Goal: Complete application form: Complete application form

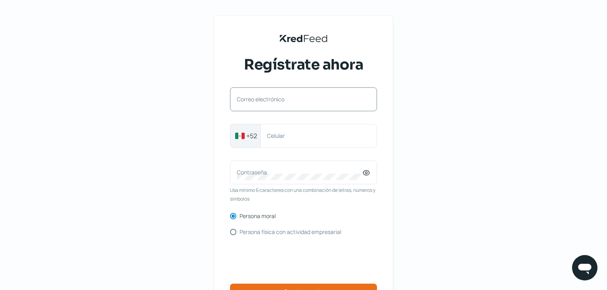
click at [292, 103] on label "Correo electrónico" at bounding box center [300, 99] width 126 height 8
click at [292, 103] on input "Correo electrónico" at bounding box center [304, 103] width 134 height 7
type input "[EMAIL_ADDRESS][DOMAIN_NAME]"
drag, startPoint x: 307, startPoint y: 137, endPoint x: 264, endPoint y: 137, distance: 42.9
click at [264, 137] on div "[PHONE_NUMBER] Celular" at bounding box center [318, 136] width 117 height 24
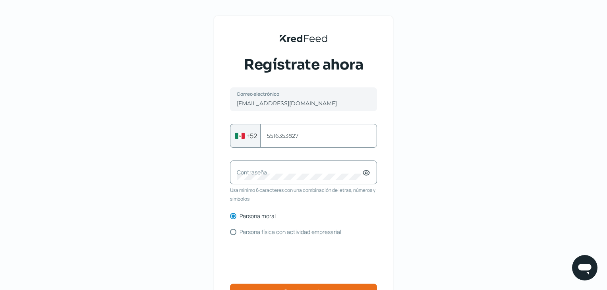
type input "5516353827"
click at [264, 175] on label "Contraseña" at bounding box center [300, 173] width 126 height 8
click at [367, 174] on icon at bounding box center [367, 173] width 2 height 2
click at [367, 173] on icon at bounding box center [367, 173] width 8 height 8
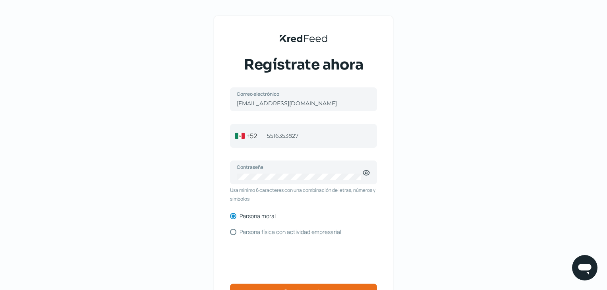
scroll to position [40, 0]
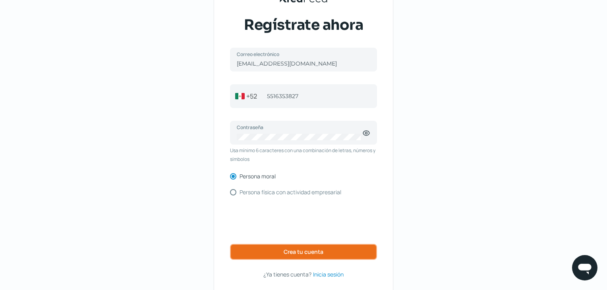
click at [309, 251] on span "Crea tu cuenta" at bounding box center [304, 252] width 40 height 6
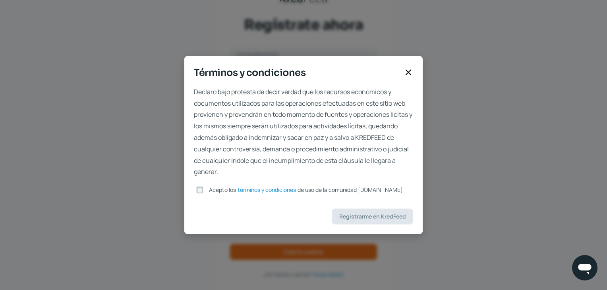
click at [213, 194] on div "Acepto los términos y condiciones de uso de la comunidad [DOMAIN_NAME]" at bounding box center [303, 190] width 219 height 12
click at [206, 191] on div at bounding box center [200, 190] width 12 height 12
click at [204, 192] on input "Acepto los términos y condiciones de uso de la comunidad [DOMAIN_NAME]" at bounding box center [199, 189] width 7 height 7
checkbox input "true"
click at [378, 217] on span "Registrarme en KredFeed" at bounding box center [372, 217] width 67 height 6
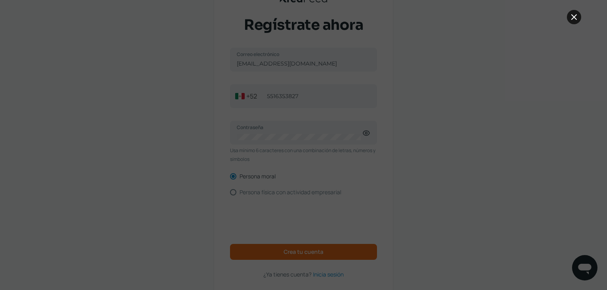
click at [573, 19] on icon at bounding box center [575, 17] width 10 height 10
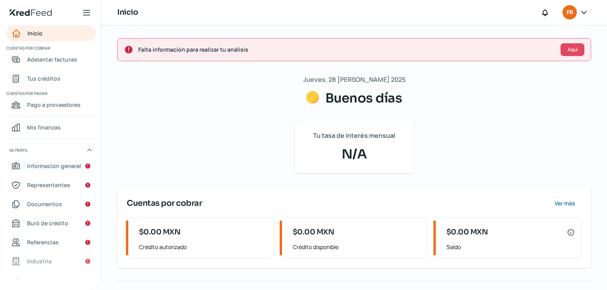
click at [56, 160] on link "Información general" at bounding box center [50, 166] width 89 height 16
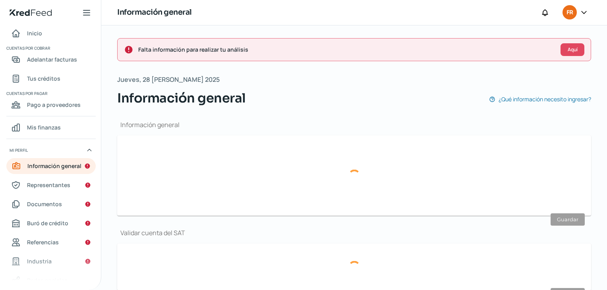
type input "[EMAIL_ADDRESS][DOMAIN_NAME]"
type input "55 - [DATE] - 3827"
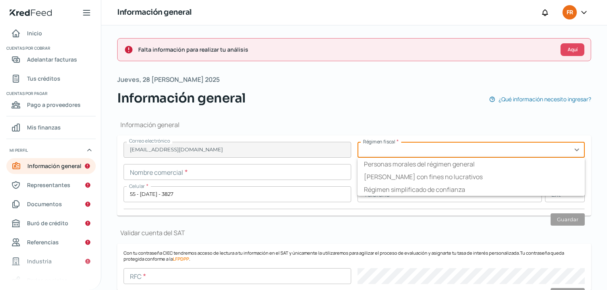
click at [396, 151] on input "text" at bounding box center [472, 150] width 228 height 16
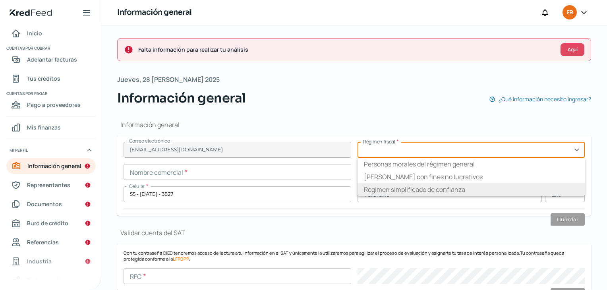
click at [399, 190] on li "Régimen simplificado de confianza" at bounding box center [472, 189] width 228 height 13
type input "Régimen simplificado de confianza"
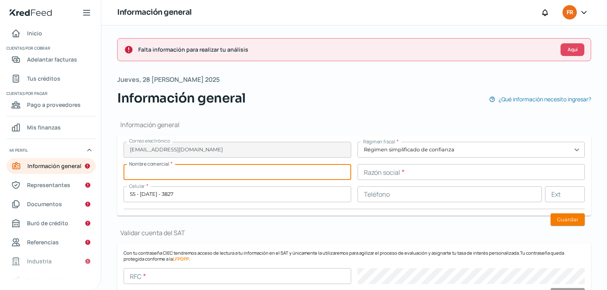
click at [200, 173] on input "text" at bounding box center [238, 172] width 228 height 16
type input "FRUTIVEGIE"
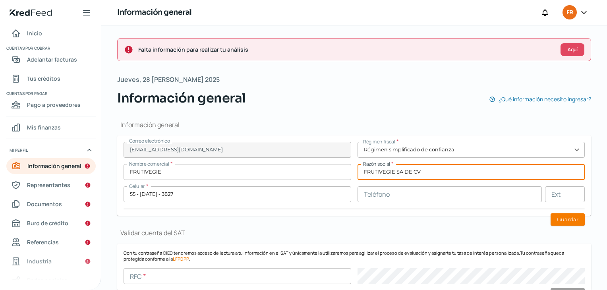
type input "FRUTIVEGIE SA DE CV"
click at [411, 196] on input "text" at bounding box center [450, 194] width 185 height 16
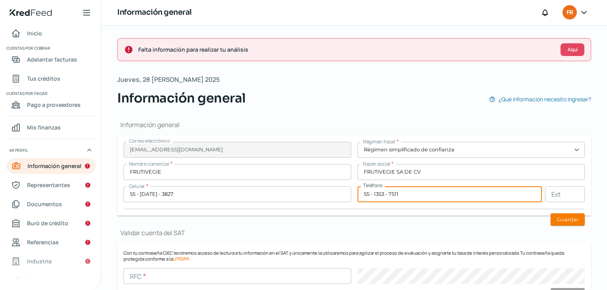
type input "55 - 1353 - 7511"
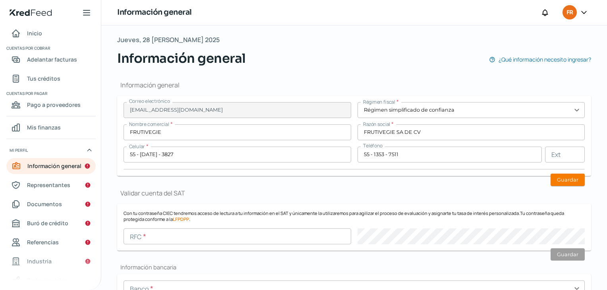
scroll to position [80, 0]
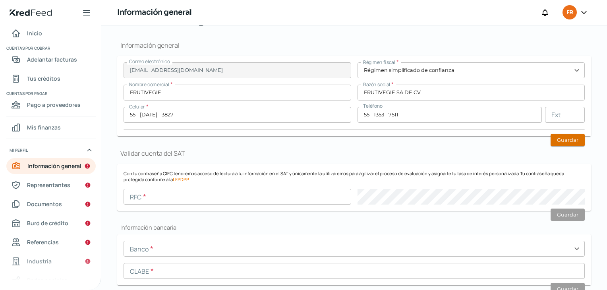
click at [571, 140] on button "Guardar" at bounding box center [568, 140] width 34 height 12
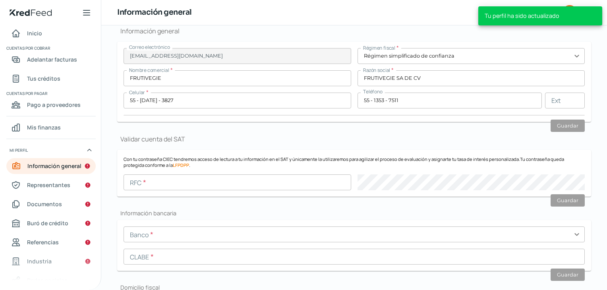
scroll to position [159, 0]
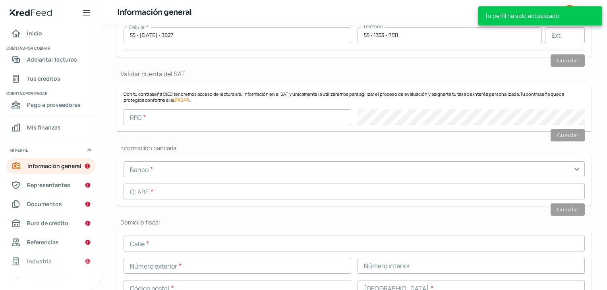
click at [154, 120] on input "text" at bounding box center [238, 117] width 228 height 16
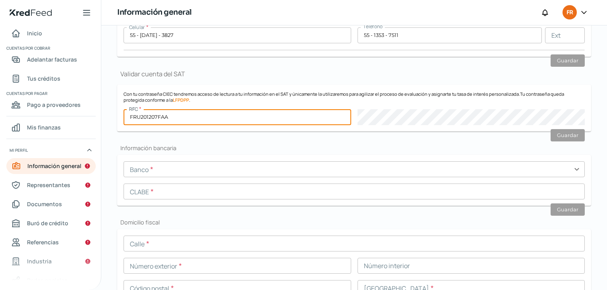
type input "FRU201207FAA"
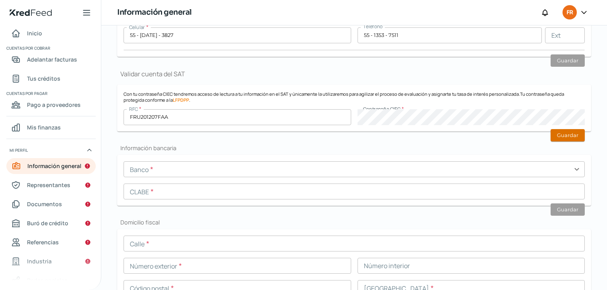
click at [566, 134] on button "Guardar" at bounding box center [568, 135] width 34 height 12
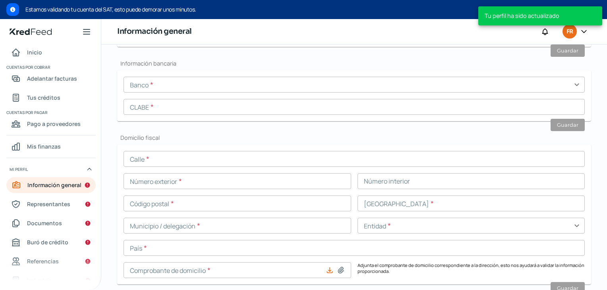
scroll to position [256, 0]
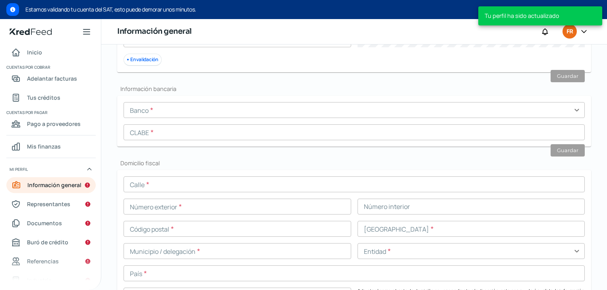
click at [162, 112] on input "text" at bounding box center [355, 110] width 462 height 16
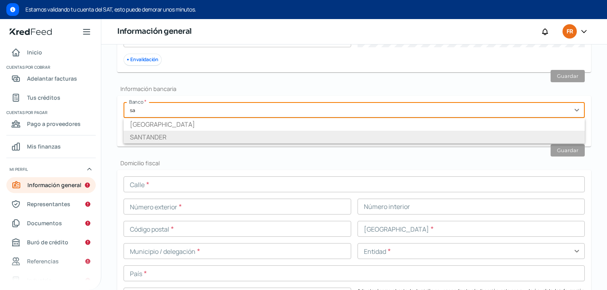
click at [153, 137] on li "SANTANDER" at bounding box center [355, 137] width 462 height 13
type input "SANTANDER"
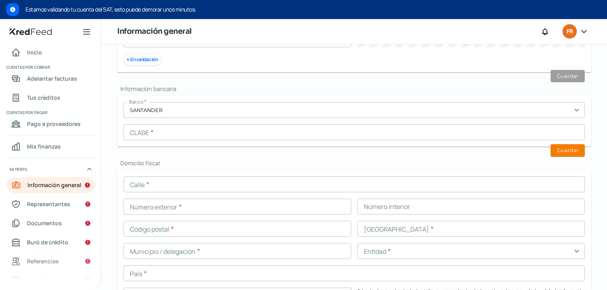
click at [165, 134] on input "text" at bounding box center [355, 132] width 462 height 16
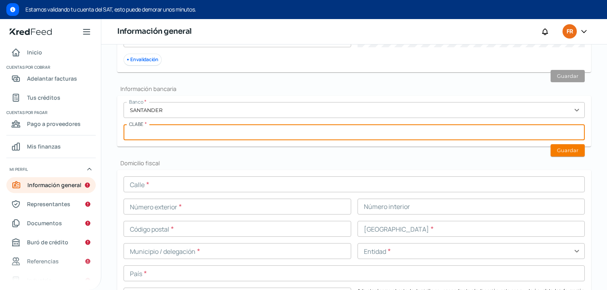
click at [174, 130] on input "text" at bounding box center [355, 132] width 462 height 16
paste input "014180655084168782"
type input "014180655084168782"
click at [571, 148] on button "Guardar" at bounding box center [568, 150] width 34 height 12
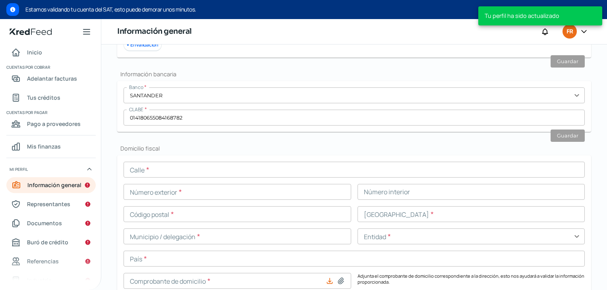
scroll to position [335, 0]
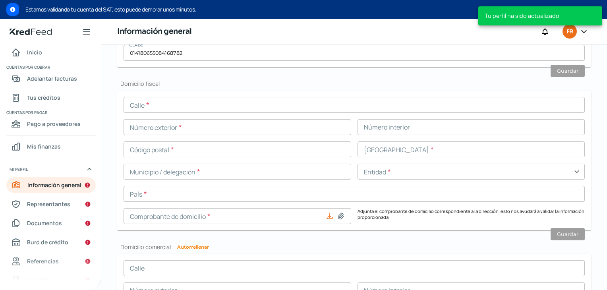
click at [176, 108] on input "text" at bounding box center [355, 105] width 462 height 16
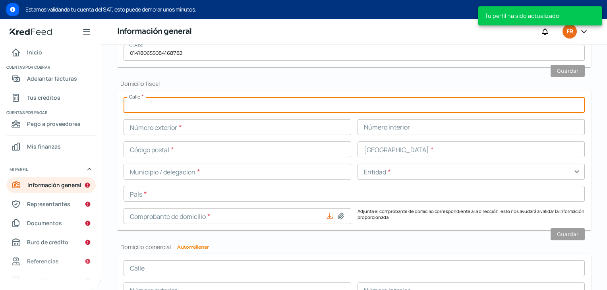
type input "SIERRA MADRE"
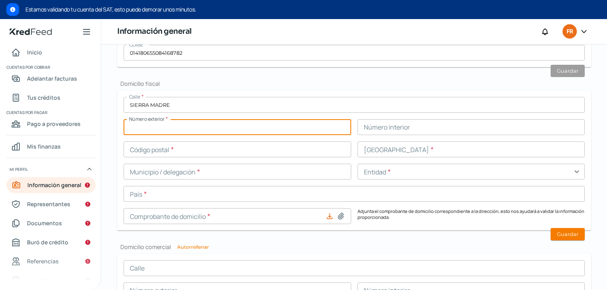
click at [163, 130] on input "text" at bounding box center [238, 127] width 228 height 16
click at [161, 131] on input "46" at bounding box center [238, 127] width 228 height 16
type input "46A"
click at [162, 148] on input "text" at bounding box center [238, 150] width 228 height 16
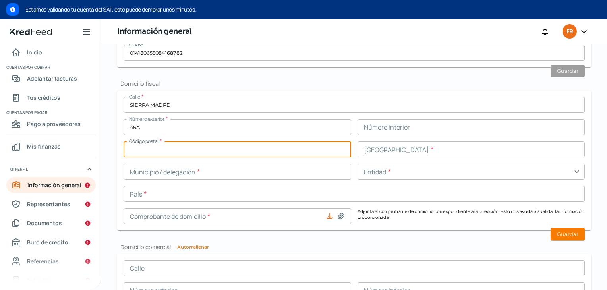
type input "53125"
click at [376, 154] on input "text" at bounding box center [472, 150] width 228 height 16
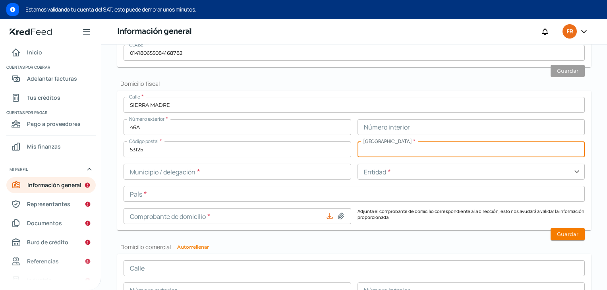
type input "LOMAS VERDES 4A SECCION"
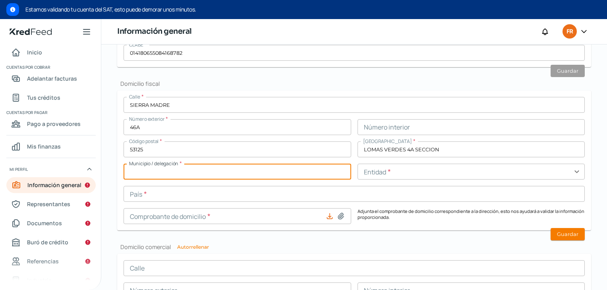
click at [165, 172] on input "text" at bounding box center [238, 172] width 228 height 16
type input "NAUCALPAN [PERSON_NAME]"
click at [387, 178] on input "text" at bounding box center [472, 172] width 228 height 16
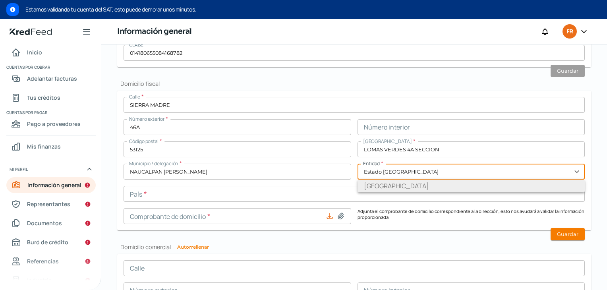
click at [388, 185] on li "[GEOGRAPHIC_DATA]" at bounding box center [472, 186] width 228 height 13
type input "[GEOGRAPHIC_DATA]"
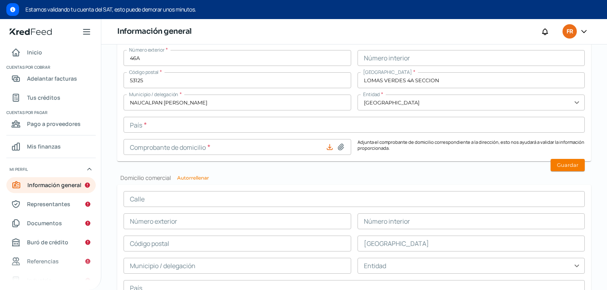
scroll to position [415, 0]
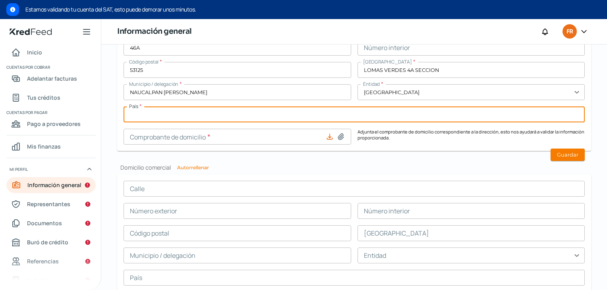
click at [154, 111] on input "text" at bounding box center [355, 115] width 462 height 16
type input "[GEOGRAPHIC_DATA]"
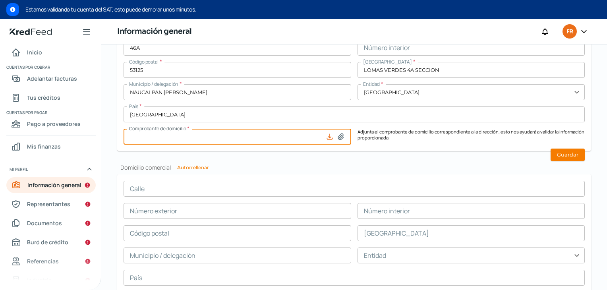
click at [211, 138] on input at bounding box center [238, 137] width 228 height 16
type input "C:\fakepath\Recibo Telmex [DATE].pdf"
type input "Recibo Telmex [DATE].pdf"
click at [564, 153] on button "Guardar" at bounding box center [568, 155] width 34 height 12
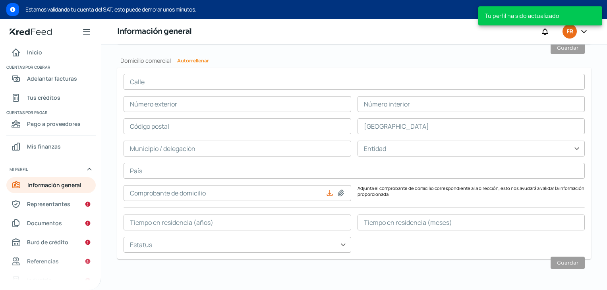
scroll to position [499, 0]
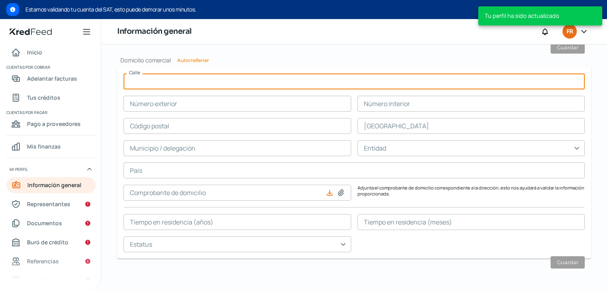
click at [167, 81] on input "text" at bounding box center [355, 82] width 462 height 16
type input "SIERRA MADRE"
click at [162, 107] on input "text" at bounding box center [238, 104] width 228 height 16
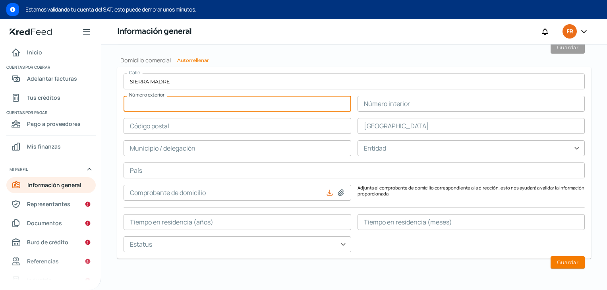
type input "46A"
click at [181, 128] on input "text" at bounding box center [238, 126] width 228 height 16
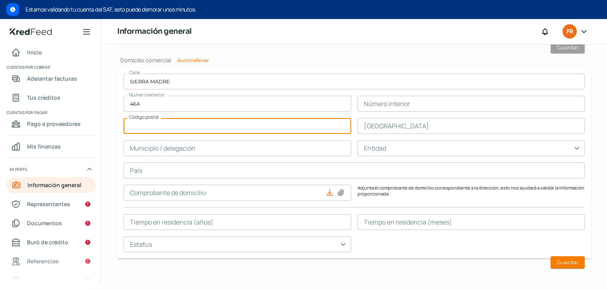
type input "53125"
click at [383, 132] on input "text" at bounding box center [472, 126] width 228 height 16
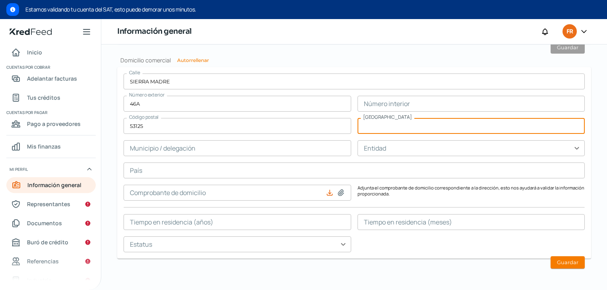
type input "LOMAS VERDES 4A SECCION"
click at [159, 151] on input "text" at bounding box center [238, 148] width 228 height 16
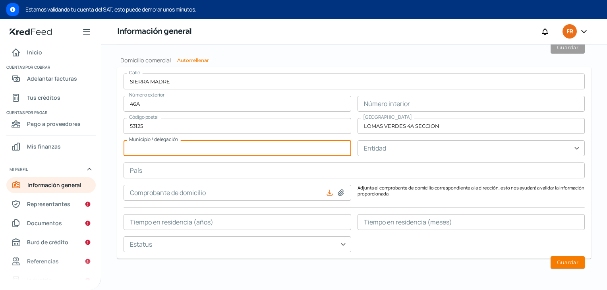
type input "NAUCALPAN [PERSON_NAME]"
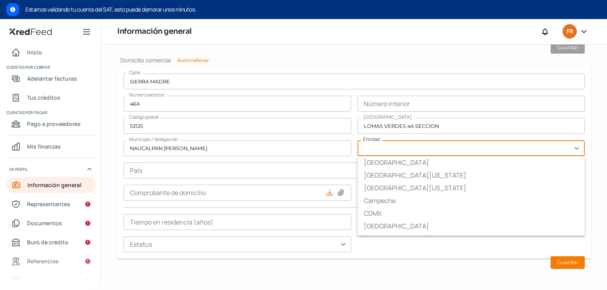
click at [382, 152] on input "text" at bounding box center [472, 148] width 228 height 16
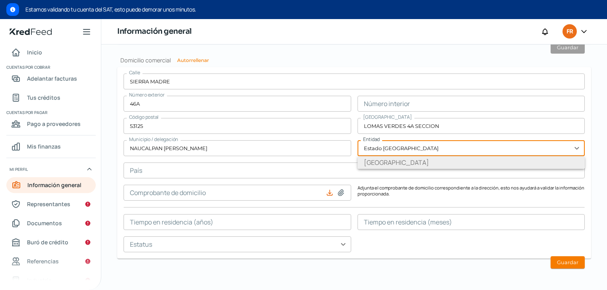
click at [391, 165] on li "[GEOGRAPHIC_DATA]" at bounding box center [472, 162] width 228 height 13
type input "[GEOGRAPHIC_DATA]"
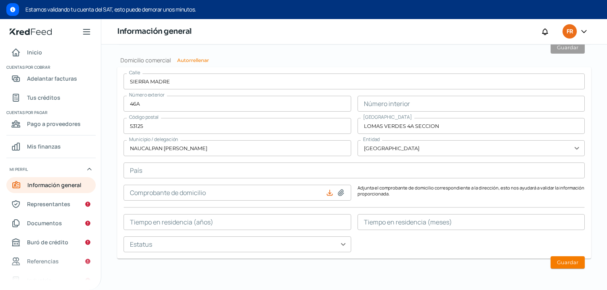
click at [164, 170] on input "text" at bounding box center [355, 171] width 462 height 16
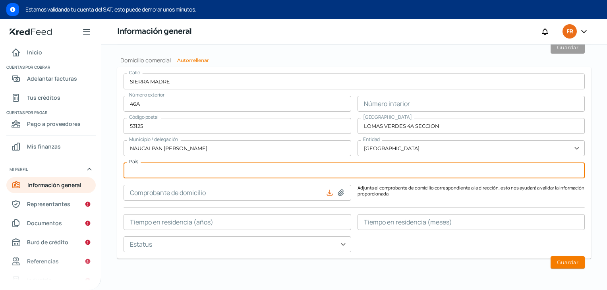
type input "[GEOGRAPHIC_DATA]"
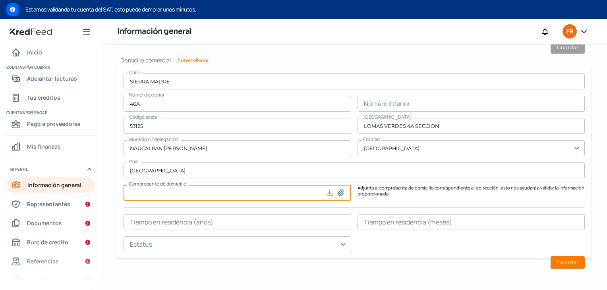
click at [173, 194] on input at bounding box center [238, 193] width 228 height 16
type input "C:\fakepath\Recibo Telmex [DATE].pdf"
type input "Recibo Telmex [DATE].pdf"
click at [172, 222] on input "text" at bounding box center [238, 222] width 228 height 16
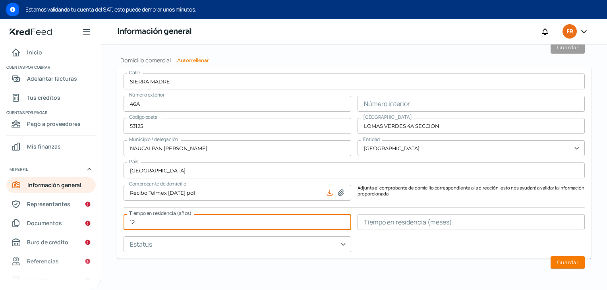
type input "12"
click at [330, 248] on input "text" at bounding box center [238, 245] width 228 height 16
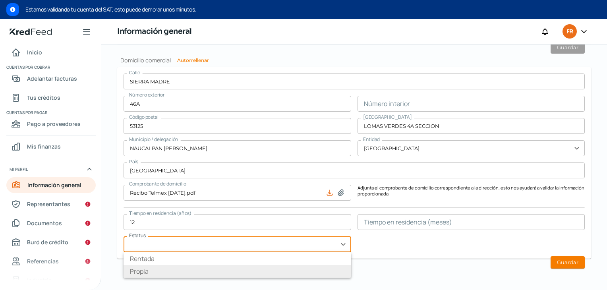
click at [143, 269] on li "Propia" at bounding box center [238, 271] width 228 height 13
type input "Propia"
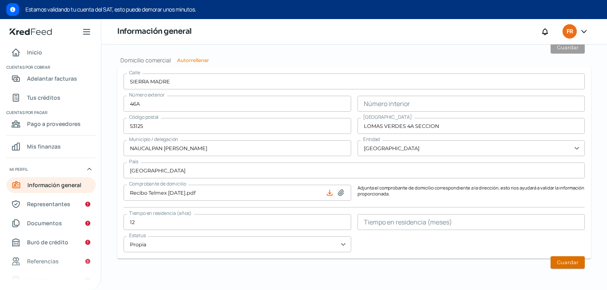
click at [572, 262] on button "Guardar" at bounding box center [568, 262] width 34 height 12
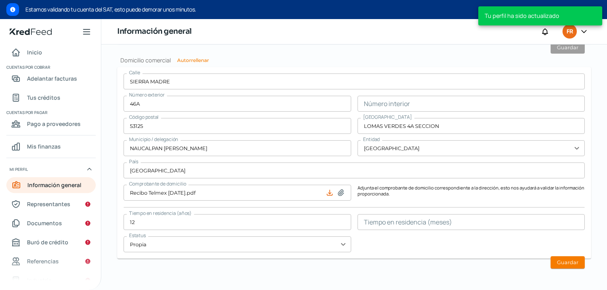
type input "0"
click at [43, 204] on span "Representantes" at bounding box center [48, 204] width 43 height 10
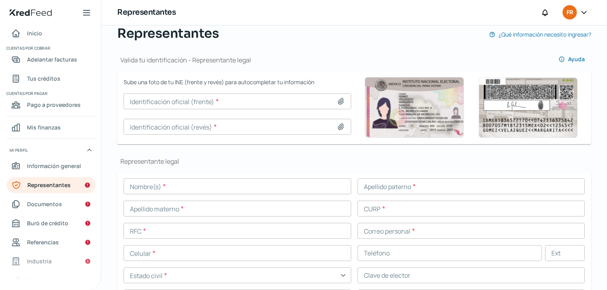
scroll to position [40, 0]
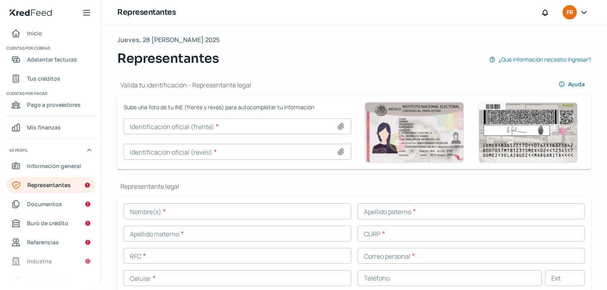
click at [339, 127] on icon at bounding box center [341, 127] width 6 height 6
type input "C:\fakepath\[PERSON_NAME] 2025.jpg"
type input "[PERSON_NAME] 2025.jpg"
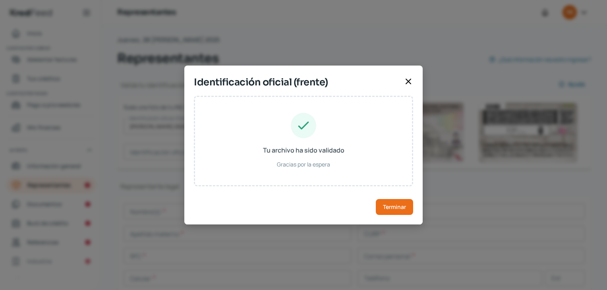
type input "[PERSON_NAME]"
type input "ROCR730905HDFDNC08"
type input "RDCNRC73090509H300"
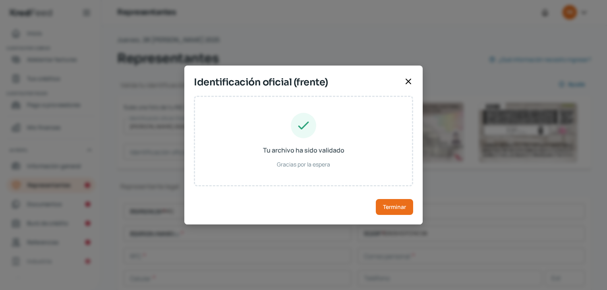
type input "[DATE]"
type input "Hombre"
click at [406, 207] on span "Terminar" at bounding box center [394, 207] width 23 height 6
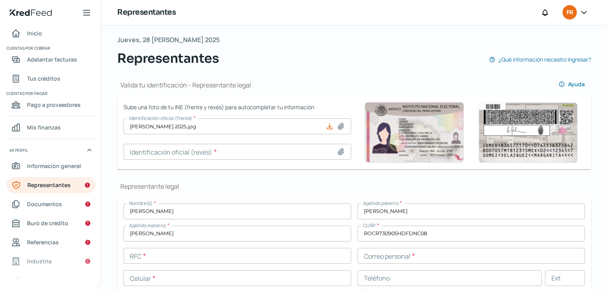
click at [338, 152] on icon at bounding box center [341, 152] width 8 height 8
type input "C:\fakepath\[PERSON_NAME] 2025 reverso.jpg"
type input "[PERSON_NAME] 2025 reverso.jpg"
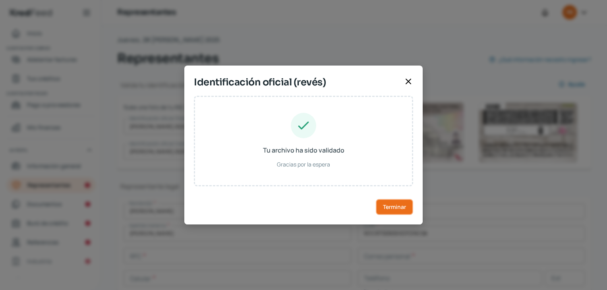
click at [399, 209] on span "Terminar" at bounding box center [394, 207] width 23 height 6
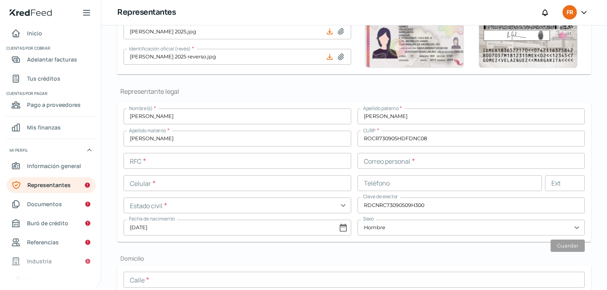
scroll to position [196, 0]
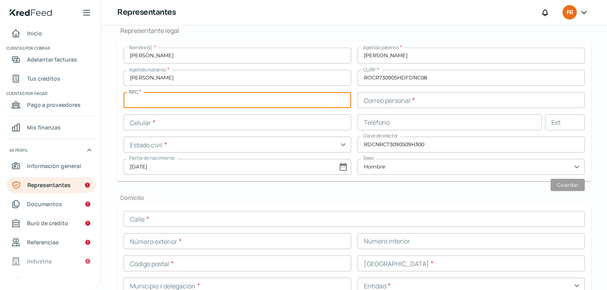
click at [167, 99] on input "text" at bounding box center [238, 100] width 228 height 16
type input "ROCR730905AY5"
click at [394, 99] on input "text" at bounding box center [472, 100] width 228 height 16
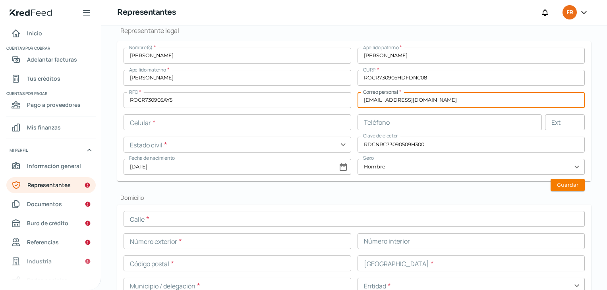
type input "[EMAIL_ADDRESS][DOMAIN_NAME]"
click at [186, 124] on input "text" at bounding box center [238, 122] width 228 height 16
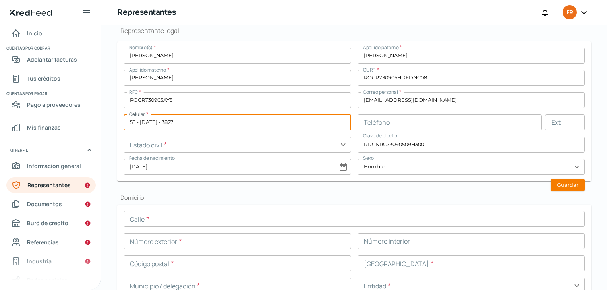
type input "55 - [DATE] - 3827"
click at [382, 124] on input "text" at bounding box center [450, 122] width 185 height 16
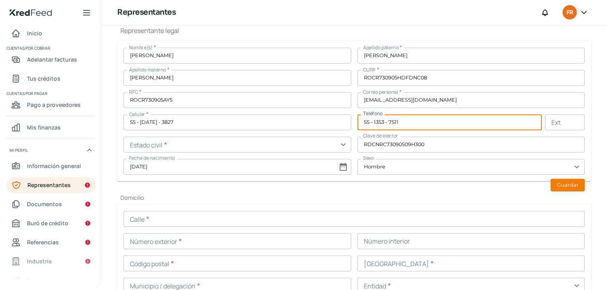
type input "55 - 1353 - 7511"
click at [180, 142] on input "text" at bounding box center [238, 145] width 228 height 16
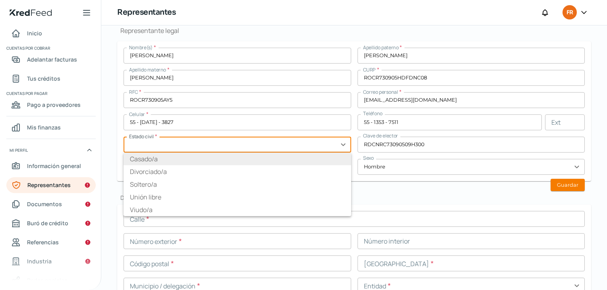
click at [146, 155] on li "Casado/a" at bounding box center [238, 159] width 228 height 13
type input "Casado/a"
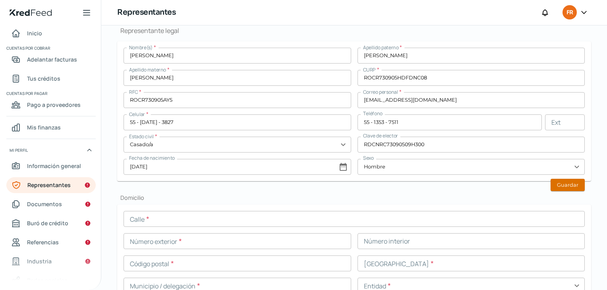
click at [563, 185] on button "Guardar" at bounding box center [568, 185] width 34 height 12
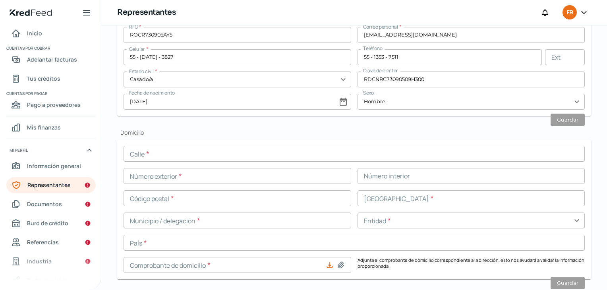
scroll to position [275, 0]
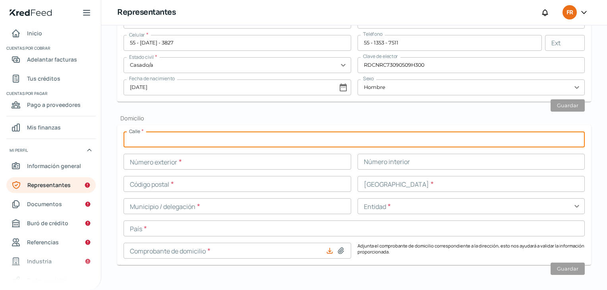
click at [164, 141] on input "text" at bounding box center [355, 140] width 462 height 16
type input "SIERRA MADRE"
click at [157, 160] on input "text" at bounding box center [238, 162] width 228 height 16
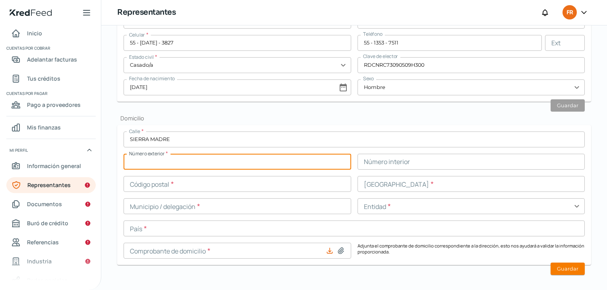
type input "46A"
click at [209, 182] on input "text" at bounding box center [238, 184] width 228 height 16
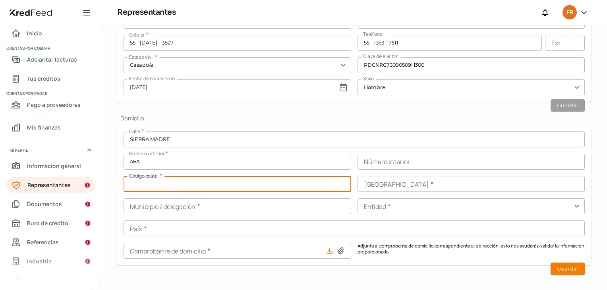
type input "53125"
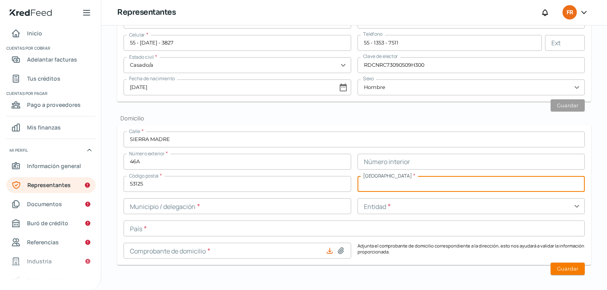
click at [368, 184] on input "text" at bounding box center [472, 184] width 228 height 16
type input "LOMAS VERDES 4A SECCION"
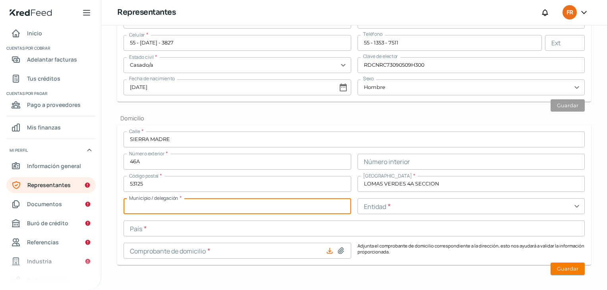
click at [181, 203] on input "text" at bounding box center [238, 206] width 228 height 16
type input "NAUCALPAN [PERSON_NAME]"
click at [380, 209] on input "text" at bounding box center [472, 206] width 228 height 16
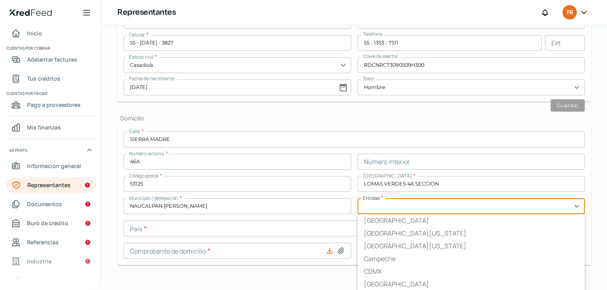
type input "[GEOGRAPHIC_DATA]"
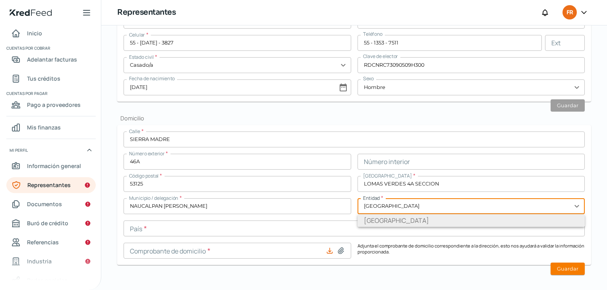
click at [386, 223] on li "[GEOGRAPHIC_DATA]" at bounding box center [472, 220] width 228 height 13
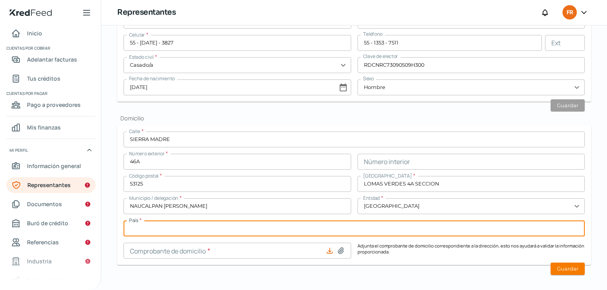
click at [165, 228] on input "text" at bounding box center [355, 229] width 462 height 16
type input "[GEOGRAPHIC_DATA]"
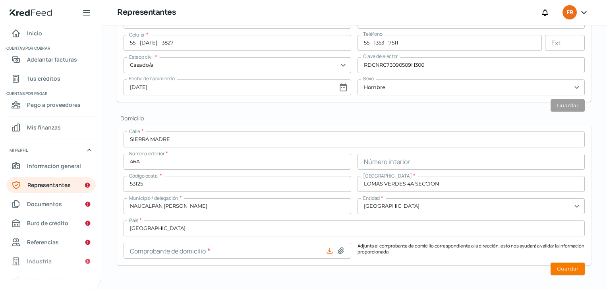
click at [339, 250] on icon at bounding box center [341, 251] width 8 height 8
type input "C:\fakepath\Recibo Telmex [DATE].pdf"
type input "Recibo Telmex [DATE].pdf"
click at [565, 269] on button "Guardar" at bounding box center [568, 269] width 34 height 12
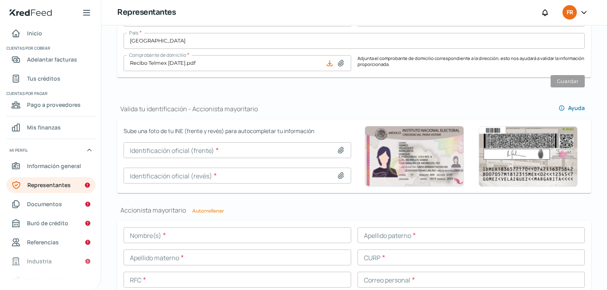
scroll to position [474, 0]
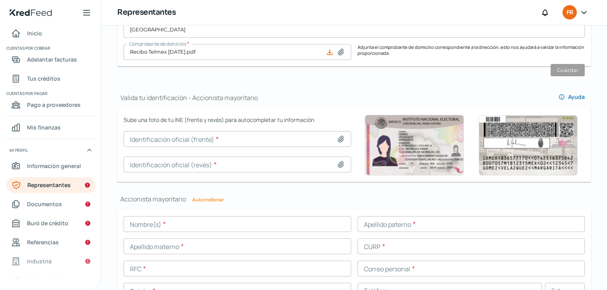
click at [337, 137] on icon at bounding box center [341, 139] width 8 height 8
type input "C:\fakepath\[PERSON_NAME] 2025.jpg"
type input "[PERSON_NAME] 2025.jpg"
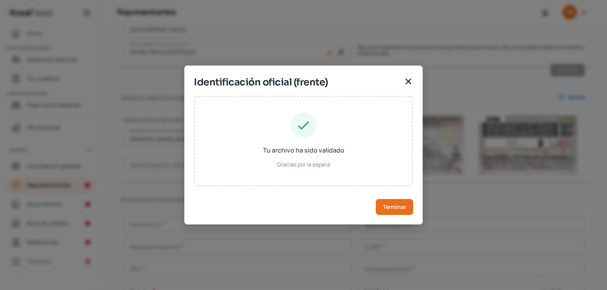
type input "[PERSON_NAME]"
type input "ROCR730905HDFDNC08"
type input "RDCNRC73090509H300"
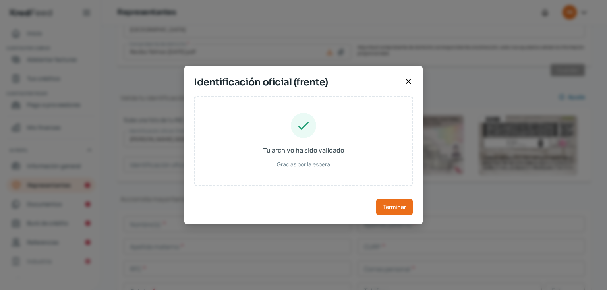
type input "[DATE]"
type input "Hombre"
click at [401, 205] on span "Terminar" at bounding box center [394, 207] width 23 height 6
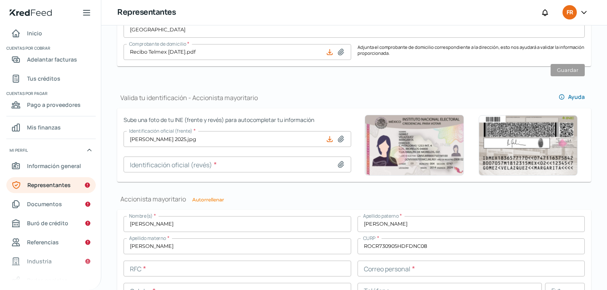
click at [339, 165] on icon at bounding box center [341, 165] width 8 height 8
type input "C:\fakepath\[PERSON_NAME] 2025 reverso.jpg"
type input "[PERSON_NAME] 2025 reverso.jpg"
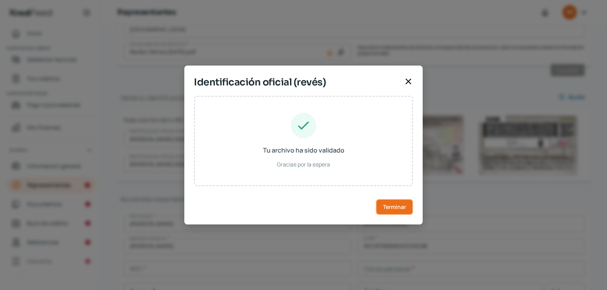
click at [399, 209] on span "Terminar" at bounding box center [394, 207] width 23 height 6
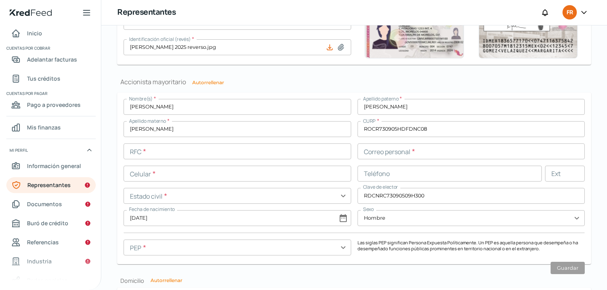
scroll to position [593, 0]
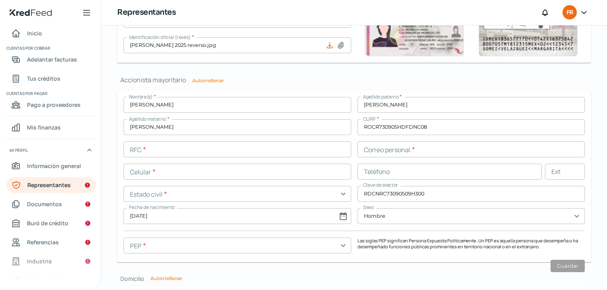
click at [200, 151] on input "text" at bounding box center [238, 150] width 228 height 16
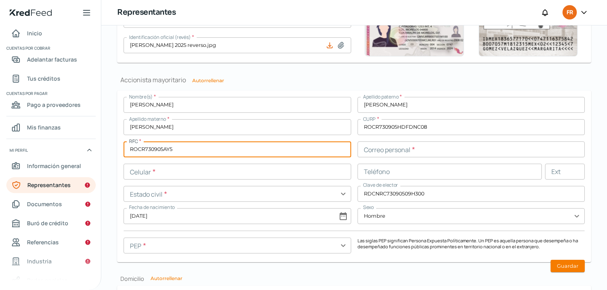
type input "ROCR730905AY5"
click at [380, 146] on input "text" at bounding box center [472, 150] width 228 height 16
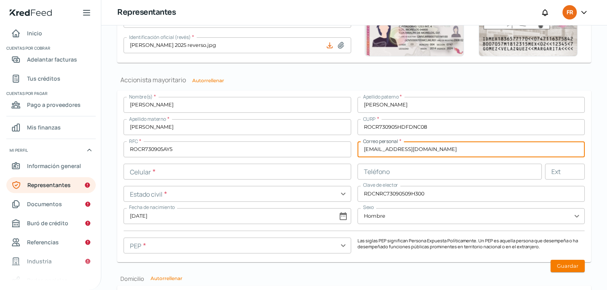
type input "[EMAIL_ADDRESS][DOMAIN_NAME]"
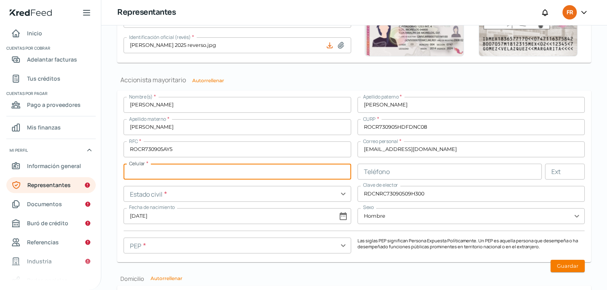
click at [240, 175] on input "text" at bounding box center [238, 172] width 228 height 16
type input "55 - [DATE] - 3827"
click at [411, 170] on input "text" at bounding box center [450, 172] width 185 height 16
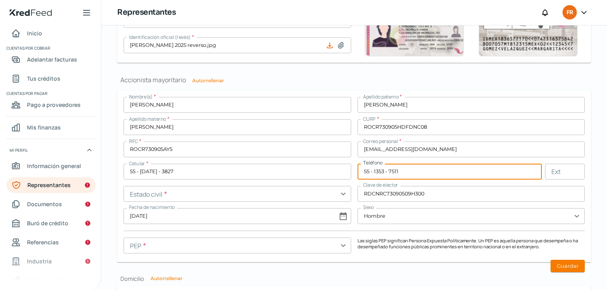
type input "55 - 1353 - 7511"
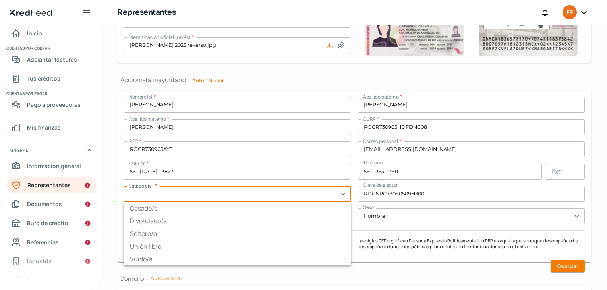
click at [183, 191] on input "text" at bounding box center [238, 194] width 228 height 16
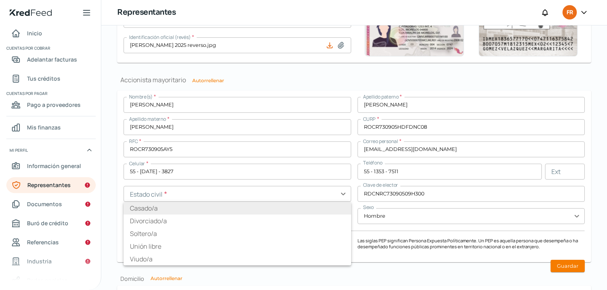
click at [149, 206] on li "Casado/a" at bounding box center [238, 208] width 228 height 13
type input "Casado/a"
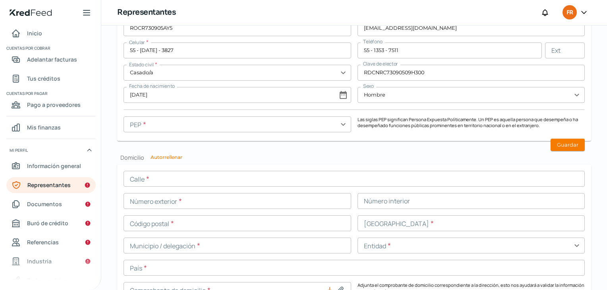
scroll to position [712, 0]
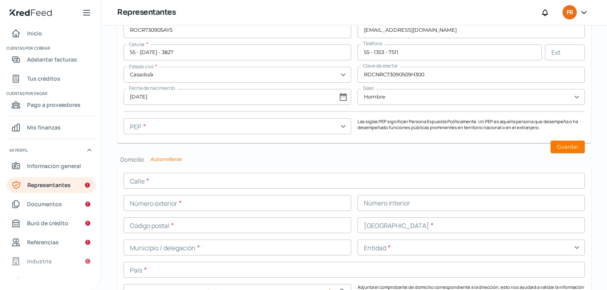
click at [334, 126] on input "text" at bounding box center [238, 126] width 228 height 16
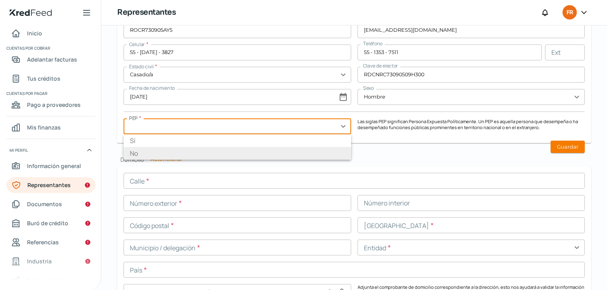
click at [159, 151] on li "No" at bounding box center [238, 153] width 228 height 13
type input "No"
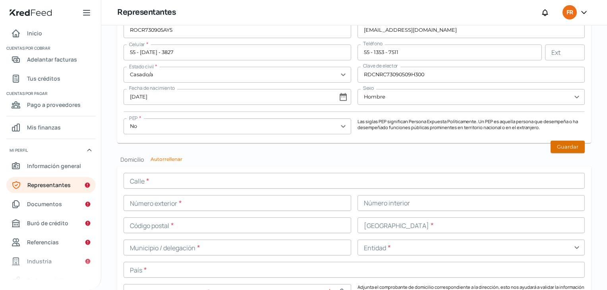
click at [557, 143] on button "Guardar" at bounding box center [568, 147] width 34 height 12
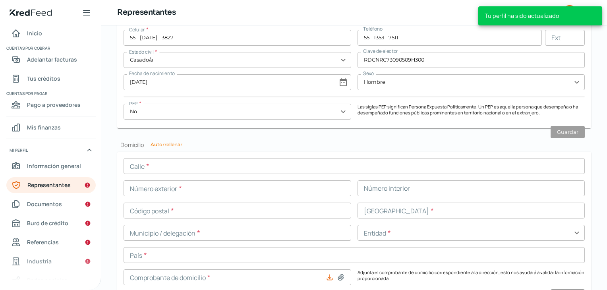
scroll to position [760, 0]
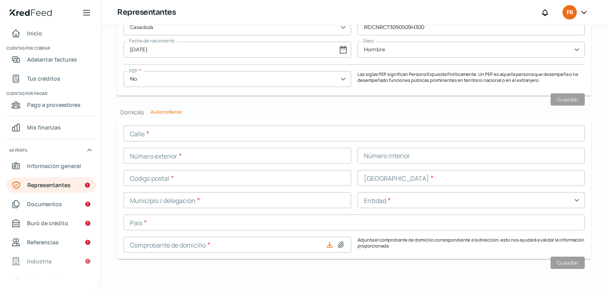
click at [156, 134] on input "text" at bounding box center [355, 134] width 462 height 16
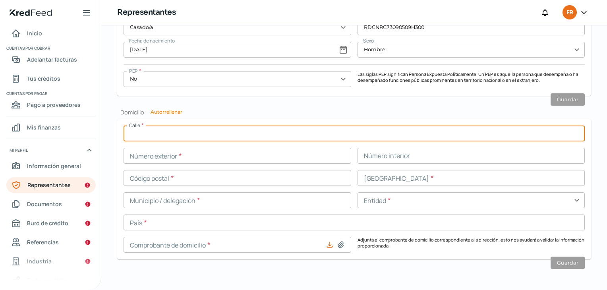
type input "SIERRA MADRE"
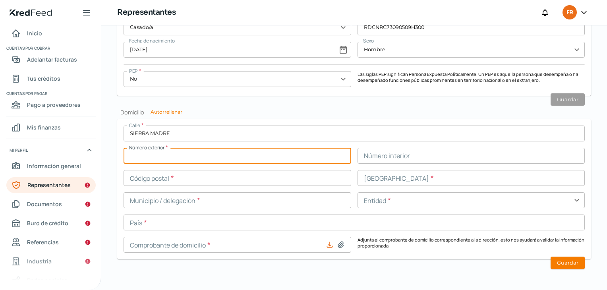
click at [176, 156] on input "text" at bounding box center [238, 156] width 228 height 16
type input "46A"
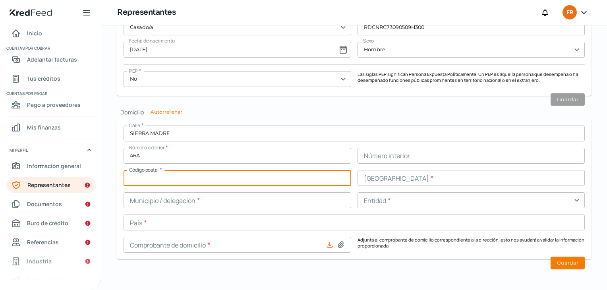
click at [176, 178] on input "text" at bounding box center [238, 178] width 228 height 16
type input "53125"
click at [375, 177] on input "text" at bounding box center [472, 178] width 228 height 16
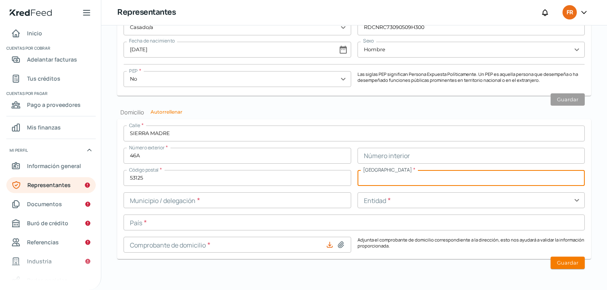
type input "LOMAS VERDES 4A SECCION"
click at [184, 204] on input "text" at bounding box center [238, 200] width 228 height 16
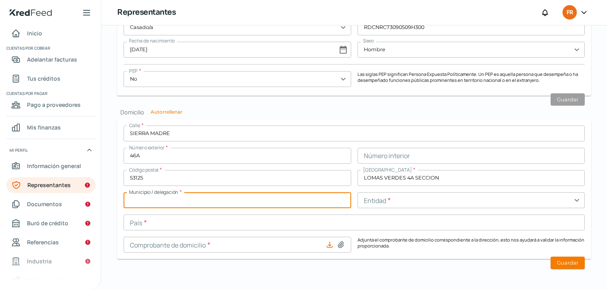
type input "NAUCALPAN [PERSON_NAME]"
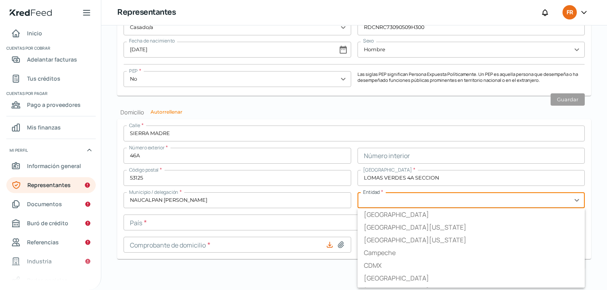
click at [376, 200] on input "text" at bounding box center [472, 200] width 228 height 16
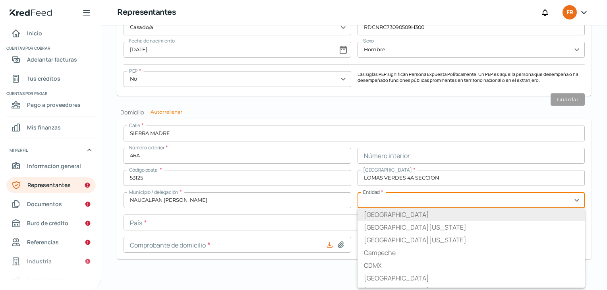
type input "[GEOGRAPHIC_DATA]"
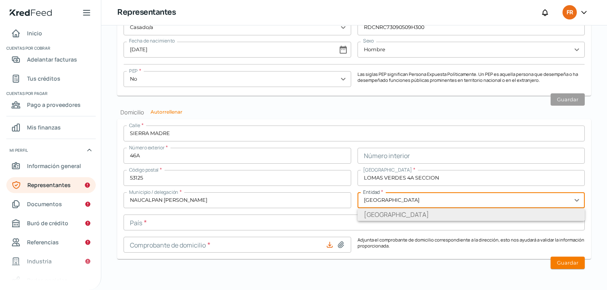
click at [391, 217] on li "[GEOGRAPHIC_DATA]" at bounding box center [472, 214] width 228 height 13
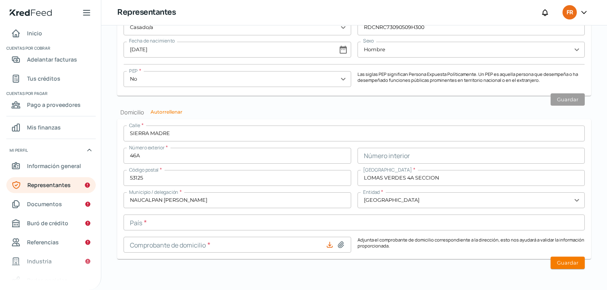
click at [174, 226] on input "text" at bounding box center [355, 223] width 462 height 16
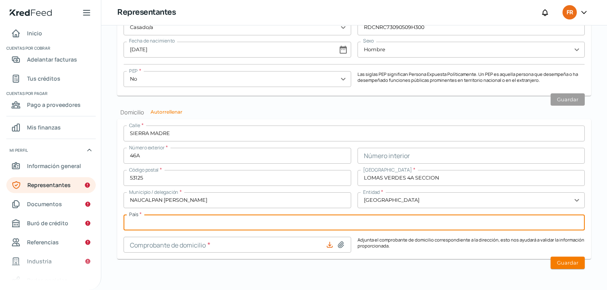
type input "[GEOGRAPHIC_DATA]"
click at [337, 244] on icon at bounding box center [341, 245] width 8 height 8
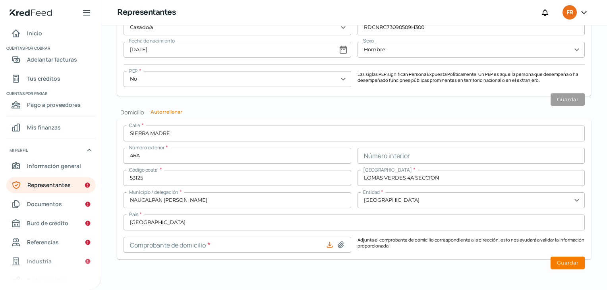
type input "C:\fakepath\Recibo Telmex [DATE].pdf"
type input "Recibo Telmex [DATE].pdf"
click at [564, 263] on button "Guardar" at bounding box center [568, 263] width 34 height 12
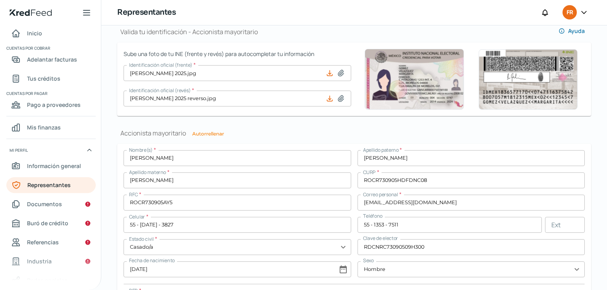
scroll to position [737, 0]
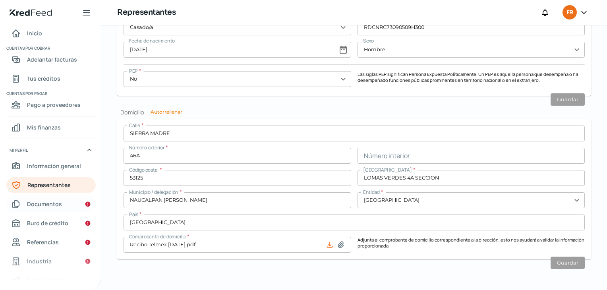
click at [48, 205] on span "Documentos" at bounding box center [44, 204] width 35 height 10
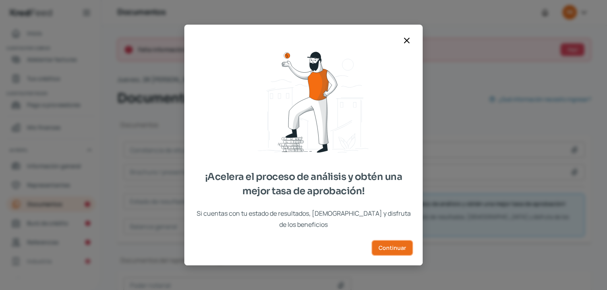
click at [398, 245] on span "Continuar" at bounding box center [392, 248] width 27 height 6
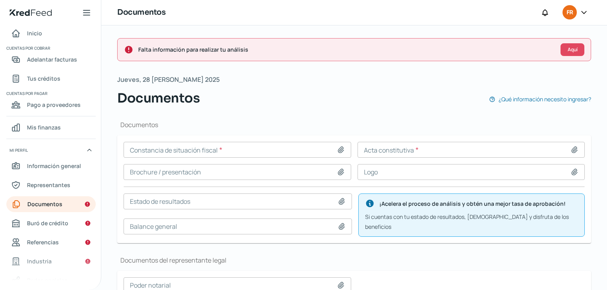
click at [339, 150] on icon at bounding box center [341, 150] width 8 height 8
type input "C:\fakepath\[PERSON_NAME] de Situacion Fiscal [DATE].pdf"
type input "[PERSON_NAME] de Situacion Fiscal [DATE].pdf"
click at [576, 146] on div at bounding box center [576, 150] width 11 height 8
click at [572, 148] on icon at bounding box center [575, 150] width 8 height 8
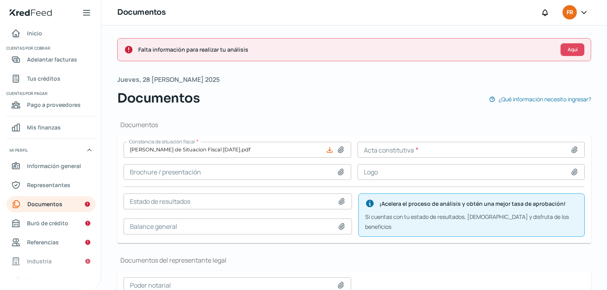
type input "C:\fakepath\Acta Constitutiva SA de CV.pdf"
type input "Acta Constitutiva SA de CV.pdf"
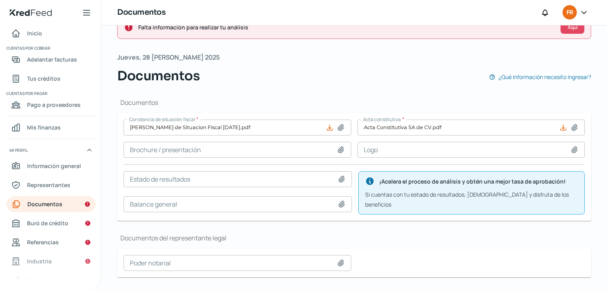
scroll to position [114, 0]
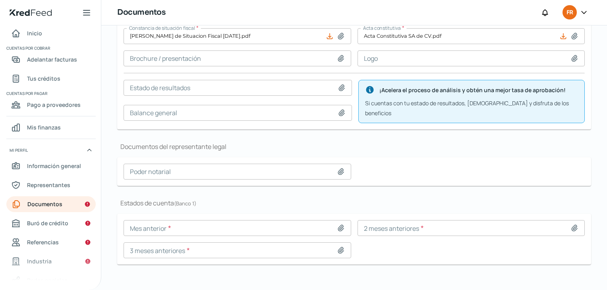
click at [338, 58] on icon at bounding box center [341, 58] width 8 height 8
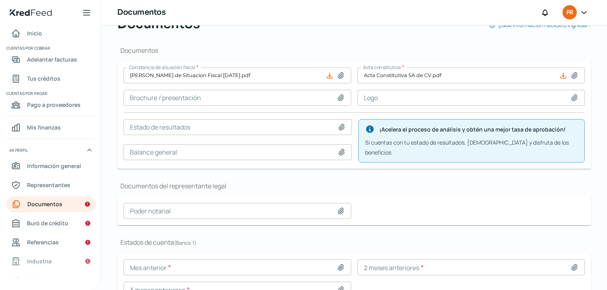
scroll to position [74, 0]
click at [572, 97] on icon at bounding box center [575, 98] width 6 height 6
type input "C:\fakepath\logo frutivegie.png"
type input "logo frutivegie.png"
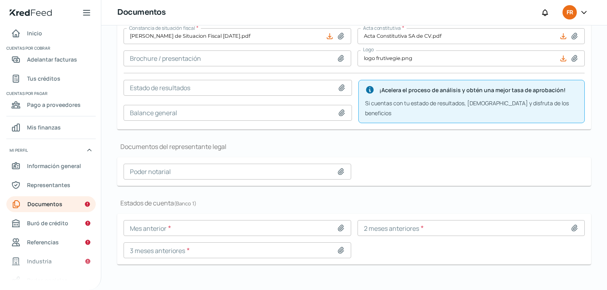
click at [337, 224] on icon at bounding box center [341, 228] width 8 height 8
type input "C:\fakepath\Estado de Cuenta [DATE].pdf"
type input "Estado de Cuenta [DATE].pdf"
click at [573, 224] on icon at bounding box center [575, 228] width 8 height 8
type input "C:\fakepath\Estado de Cuenta [DATE].pdf"
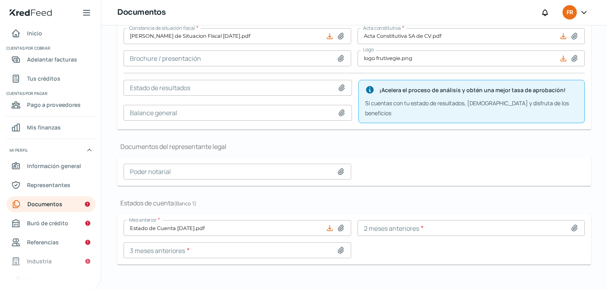
type input "Estado de Cuenta [DATE].pdf"
click at [341, 247] on icon at bounding box center [341, 250] width 8 height 8
type input "C:\fakepath\Estado de Cuenta [DATE].pdf"
type input "Estado de Cuenta [DATE].pdf"
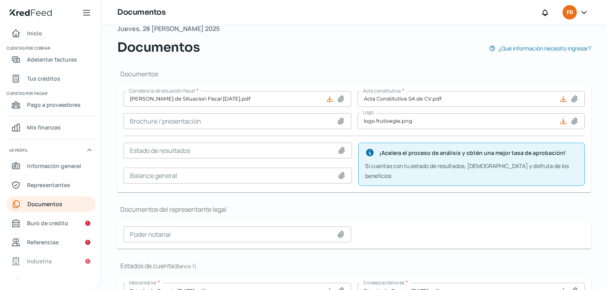
scroll to position [0, 0]
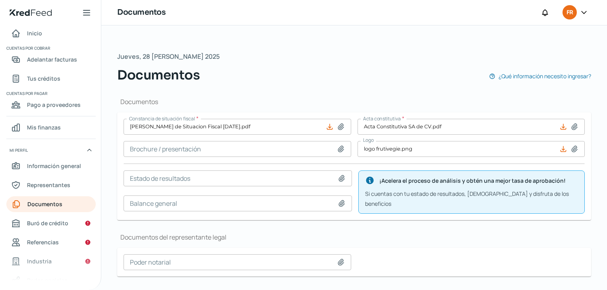
click at [339, 178] on icon at bounding box center [342, 178] width 6 height 6
type input "C:\fakepath\Estados Financieros 2024.xlsx"
type input "Estados Financieros 2024.xlsx"
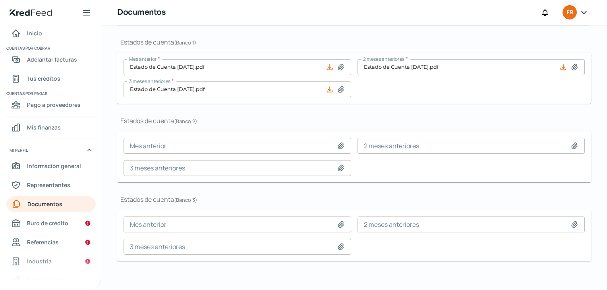
scroll to position [226, 0]
click at [43, 221] on span "Buró de crédito" at bounding box center [47, 223] width 41 height 10
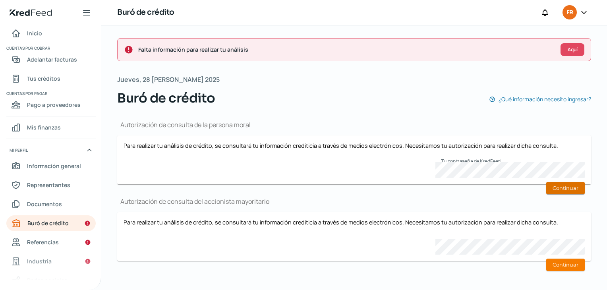
click at [571, 183] on button "Continuar" at bounding box center [566, 188] width 39 height 12
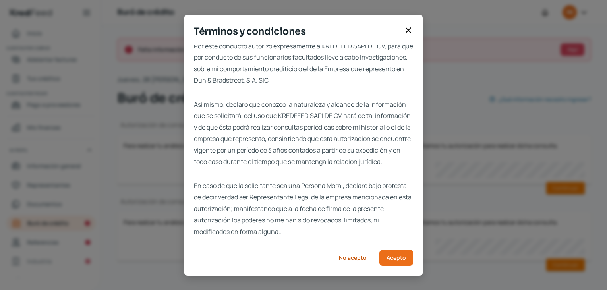
scroll to position [16, 0]
click at [400, 255] on span "Acepto" at bounding box center [396, 258] width 19 height 6
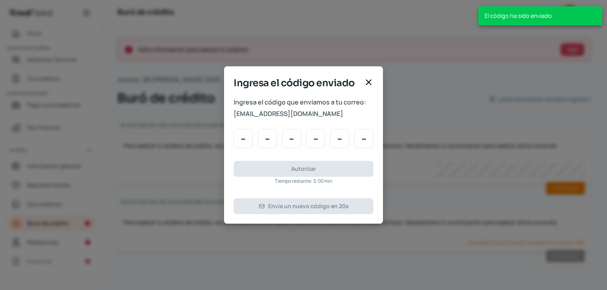
scroll to position [0, 0]
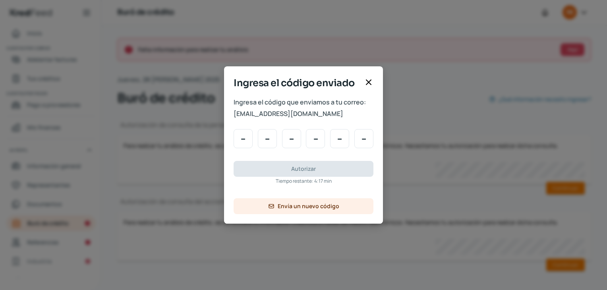
click at [273, 156] on div "Ingresa el código que enviamos a tu correo: [EMAIL_ADDRESS][DOMAIN_NAME] Autori…" at bounding box center [303, 160] width 159 height 127
click at [241, 145] on input "Code input" at bounding box center [243, 138] width 19 height 19
type input "5"
type input "8"
type input "3"
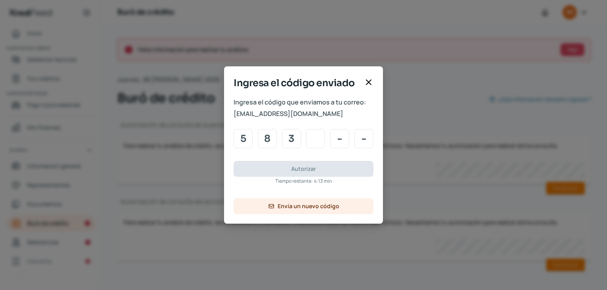
type input "1"
type input "8"
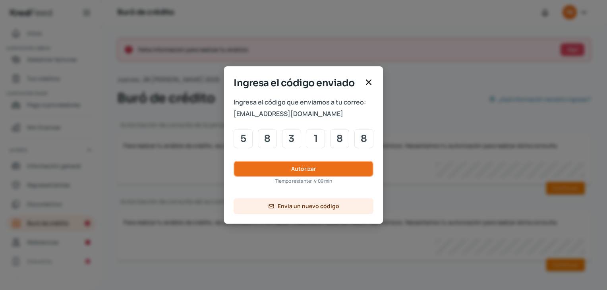
click at [310, 169] on span "Autorizar" at bounding box center [303, 169] width 25 height 6
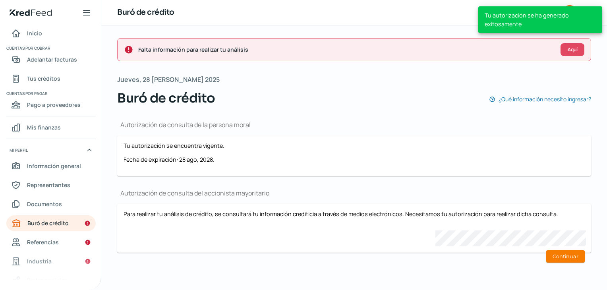
scroll to position [0, 3]
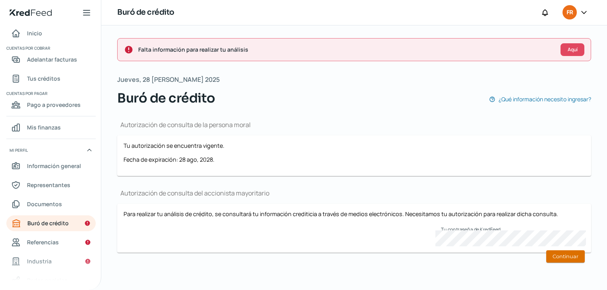
click at [569, 255] on button "Continuar" at bounding box center [566, 256] width 39 height 12
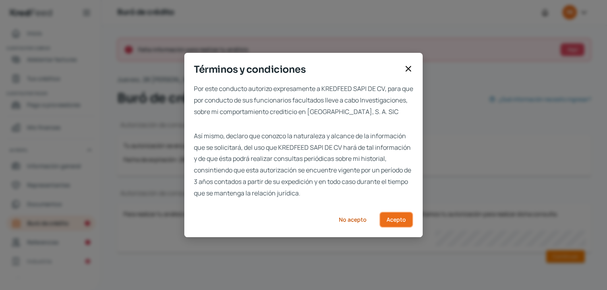
click at [399, 228] on button "Acepto" at bounding box center [397, 220] width 34 height 16
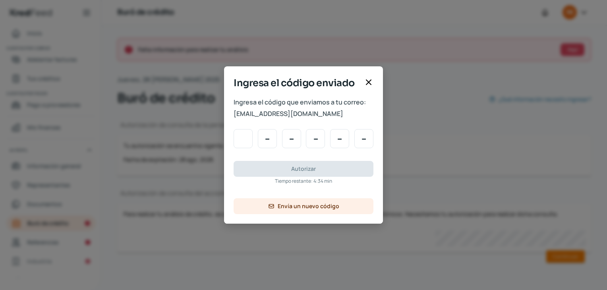
click at [243, 142] on input "Code input" at bounding box center [243, 138] width 19 height 19
type input "1"
type input "7"
type input "0"
type input "5"
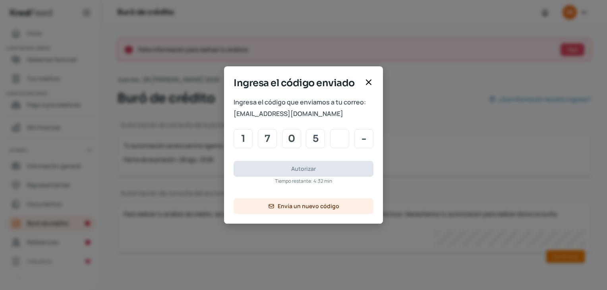
type input "7"
type input "9"
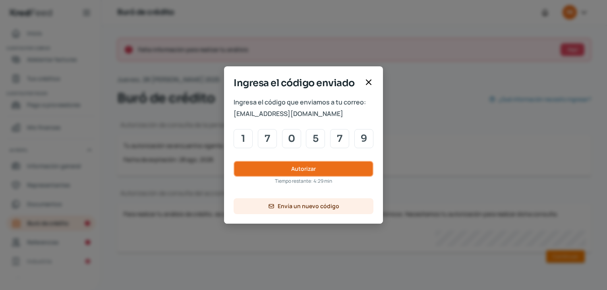
click at [308, 171] on span "Autorizar" at bounding box center [303, 169] width 25 height 6
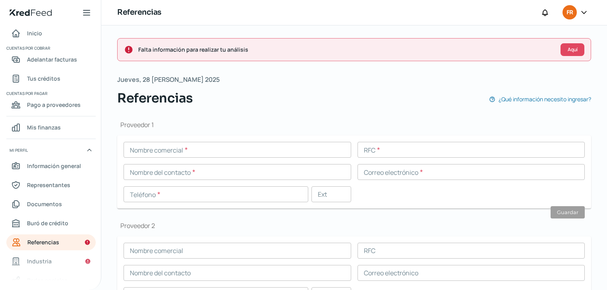
scroll to position [0, 3]
click at [54, 239] on span "Referencias" at bounding box center [43, 242] width 32 height 10
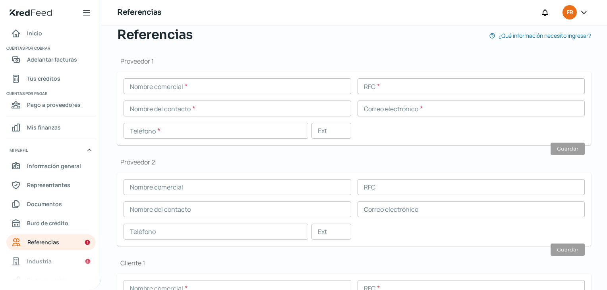
scroll to position [80, 0]
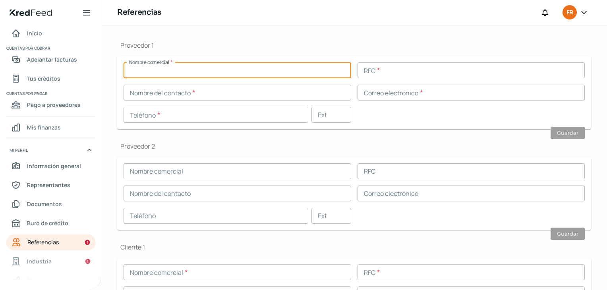
click at [171, 72] on input "text" at bounding box center [238, 70] width 228 height 16
click at [186, 147] on h1 "Proveedor 2" at bounding box center [354, 146] width 474 height 9
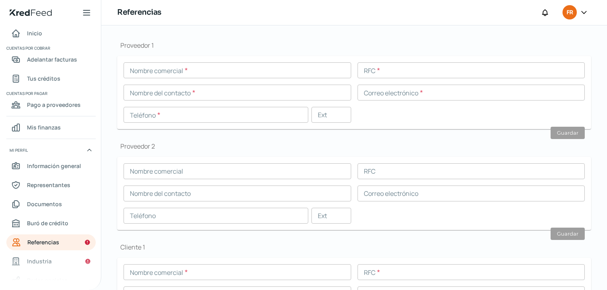
click at [157, 70] on input "text" at bounding box center [238, 70] width 228 height 16
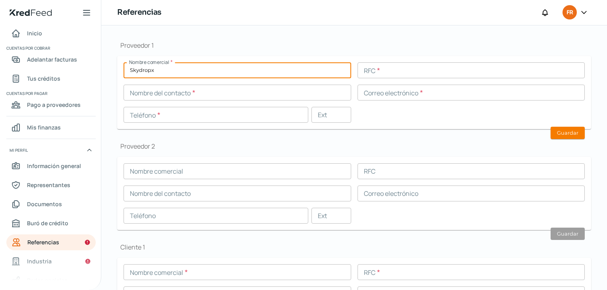
type input "Skydropx"
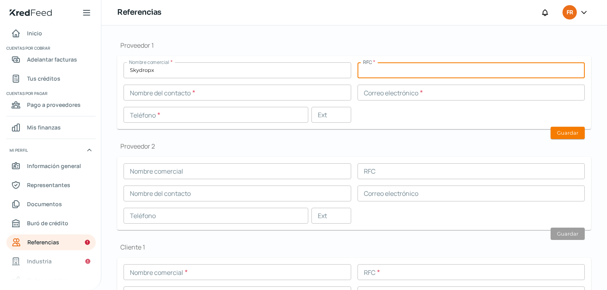
click at [399, 70] on input "text" at bounding box center [472, 70] width 228 height 16
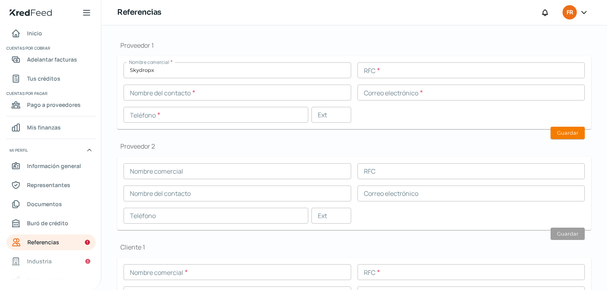
click at [161, 175] on input "text" at bounding box center [238, 171] width 228 height 16
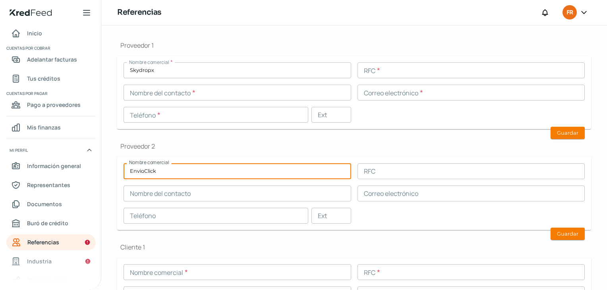
type input "EnvioClick"
click at [172, 196] on input "text" at bounding box center [238, 194] width 228 height 16
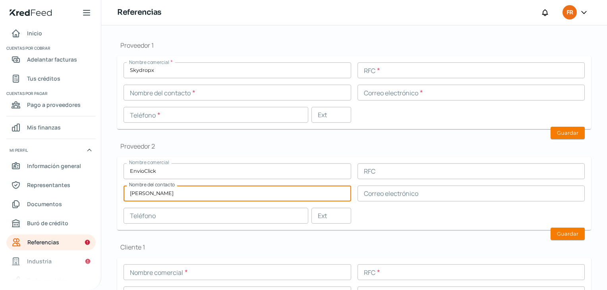
type input "[PERSON_NAME]"
click at [384, 195] on input "text" at bounding box center [472, 194] width 228 height 16
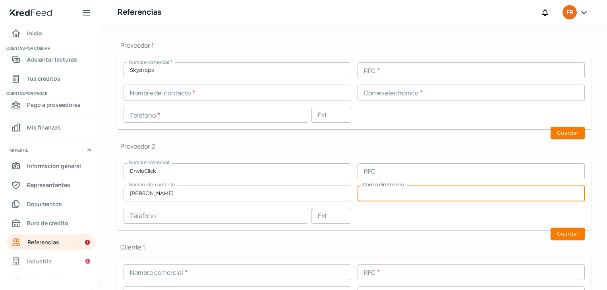
click at [393, 192] on input "text" at bounding box center [472, 194] width 228 height 16
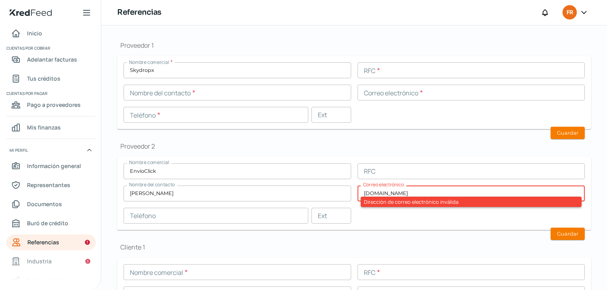
click at [388, 193] on input "[DOMAIN_NAME]" at bounding box center [472, 194] width 228 height 16
click at [361, 192] on input "[DOMAIN_NAME]" at bounding box center [472, 194] width 228 height 16
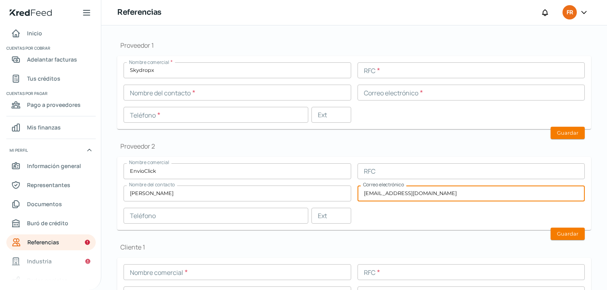
type input "[EMAIL_ADDRESS][DOMAIN_NAME]"
click at [366, 157] on form "Nombre comercial EnvioClick RFC Nombre del contacto [PERSON_NAME] Correo electr…" at bounding box center [354, 193] width 474 height 73
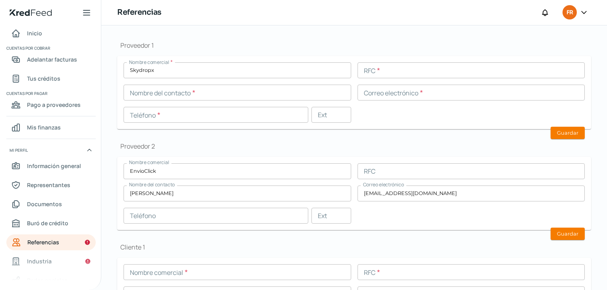
click at [374, 167] on input "text" at bounding box center [472, 171] width 228 height 16
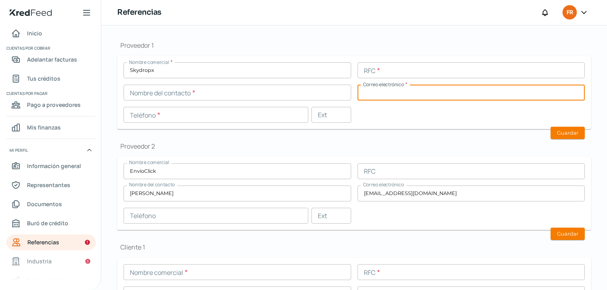
click at [388, 89] on input "text" at bounding box center [472, 93] width 228 height 16
type input "[EMAIL_ADDRESS][DOMAIN_NAME]"
click at [396, 115] on div "Nombre comercial * Skydropx RFC * Nombre del contacto * Correo electrónico * [E…" at bounding box center [355, 92] width 462 height 60
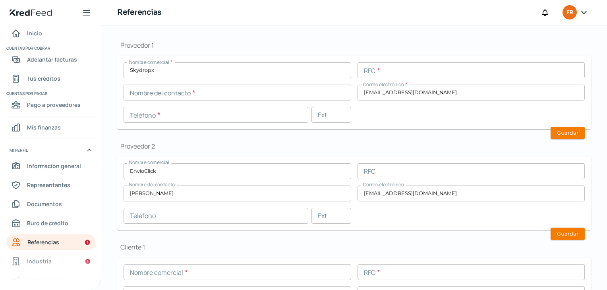
click at [169, 94] on input "text" at bounding box center [238, 93] width 228 height 16
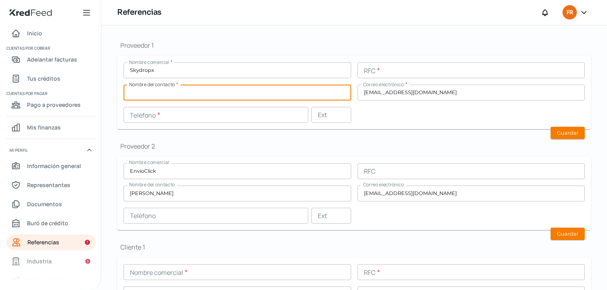
click at [179, 91] on input "text" at bounding box center [238, 93] width 228 height 16
type input "[PERSON_NAME]"
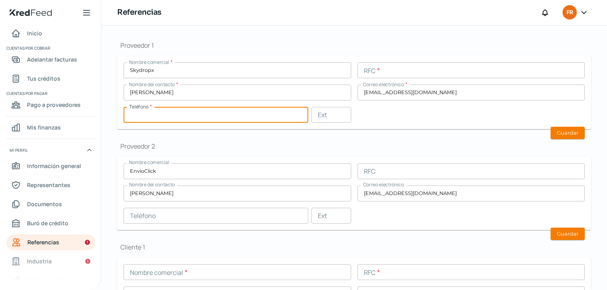
click at [183, 118] on input "text" at bounding box center [216, 115] width 185 height 16
paste input "55 - 8421 - 0898"
type input "55 - 8421 - 0898"
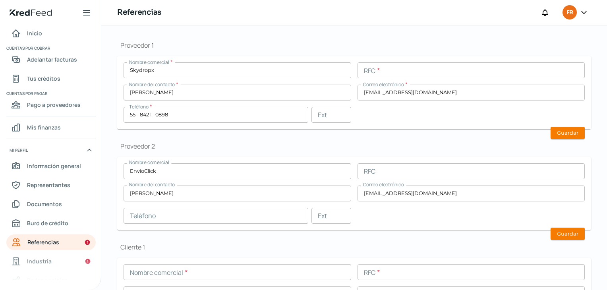
click at [231, 134] on div "Proveedor 1 Nombre comercial * Skydropx RFC * Nombre del contacto * [PERSON_NAM…" at bounding box center [354, 239] width 474 height 423
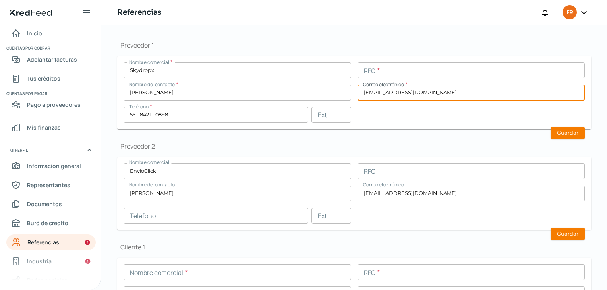
drag, startPoint x: 370, startPoint y: 92, endPoint x: 347, endPoint y: 94, distance: 23.5
click at [347, 94] on div "Nombre comercial * Skydropx RFC * Nombre del contacto * [PERSON_NAME] Correo el…" at bounding box center [355, 92] width 462 height 60
type input "[PERSON_NAME][EMAIL_ADDRESS][DOMAIN_NAME]"
click at [405, 109] on div "Nombre comercial * Skydropx RFC * Nombre del contacto * [PERSON_NAME] Correo el…" at bounding box center [355, 92] width 462 height 60
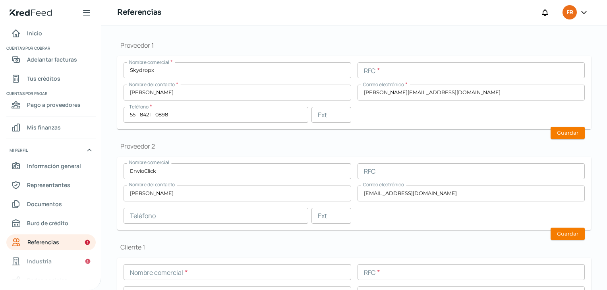
click at [384, 65] on input "text" at bounding box center [472, 70] width 228 height 16
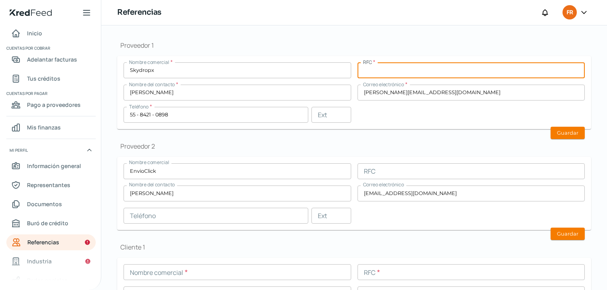
click at [374, 73] on input "text" at bounding box center [472, 70] width 228 height 16
paste input "SHI171108R23"
type input "SHI171108R23"
click at [332, 35] on div "Proveedor 1 Nombre comercial * Skydropx RFC * SHI171108R23 Nombre del contacto …" at bounding box center [354, 239] width 474 height 423
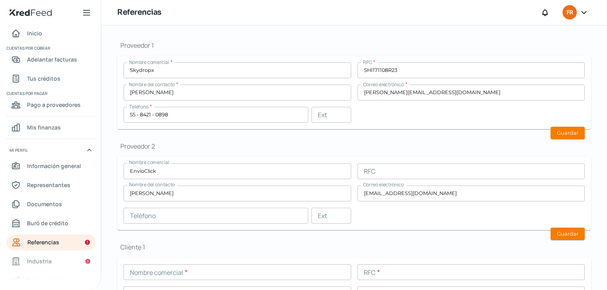
click at [378, 169] on input "text" at bounding box center [472, 171] width 228 height 16
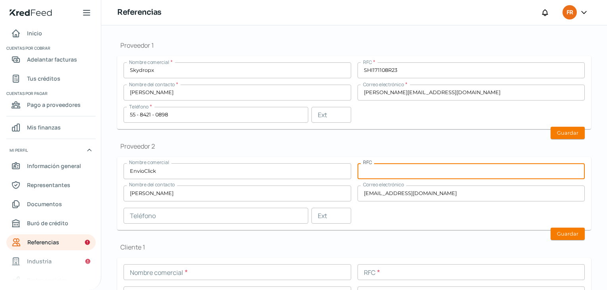
paste input "EIN160316S82"
type input "EIN160316S82"
click at [358, 142] on h1 "Proveedor 2" at bounding box center [354, 146] width 474 height 9
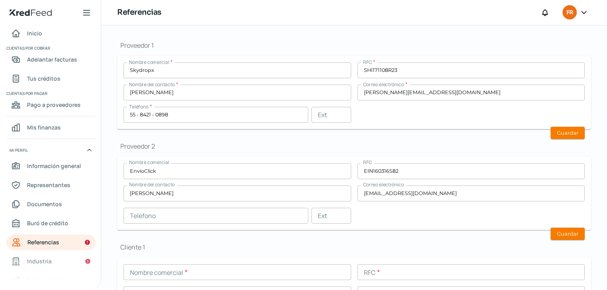
click at [200, 219] on input "text" at bounding box center [216, 216] width 185 height 16
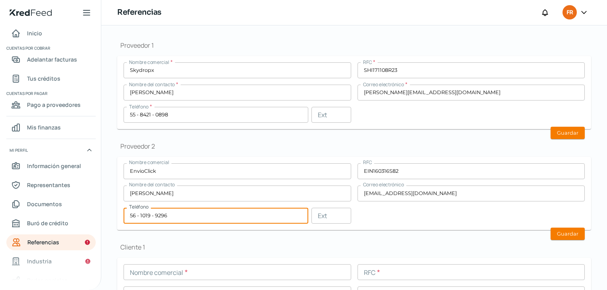
type input "56 - 1019 - 9296"
click at [229, 243] on h1 "Cliente 1" at bounding box center [354, 247] width 474 height 9
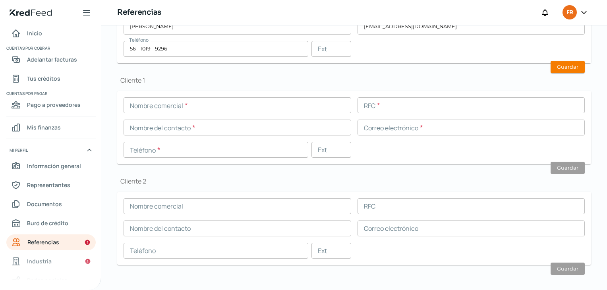
scroll to position [252, 0]
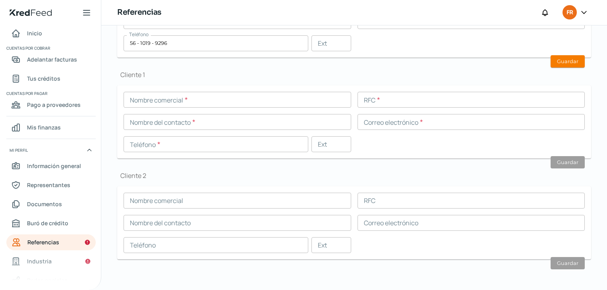
click at [164, 98] on input "text" at bounding box center [238, 100] width 228 height 16
click at [173, 76] on h1 "Cliente 1" at bounding box center [354, 74] width 474 height 9
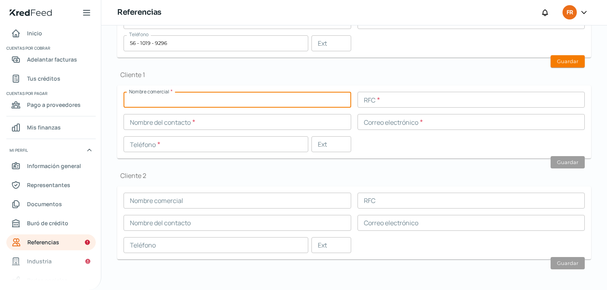
click at [169, 97] on input "text" at bounding box center [238, 100] width 228 height 16
type input "Master Loyalty Group"
click at [186, 120] on input "text" at bounding box center [238, 122] width 228 height 16
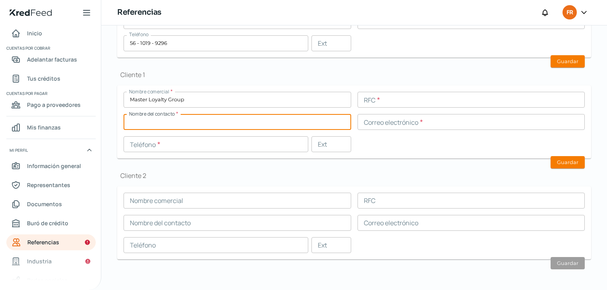
click at [155, 121] on input "text" at bounding box center [238, 122] width 228 height 16
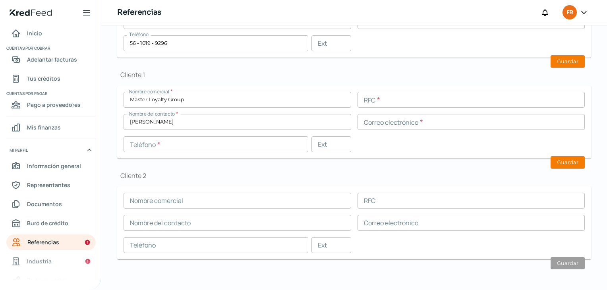
click at [180, 121] on input "[PERSON_NAME]" at bounding box center [238, 122] width 228 height 16
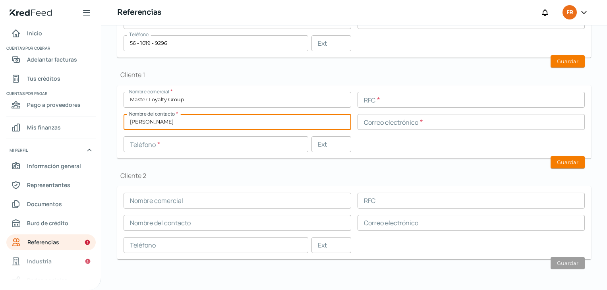
type input "[PERSON_NAME]"
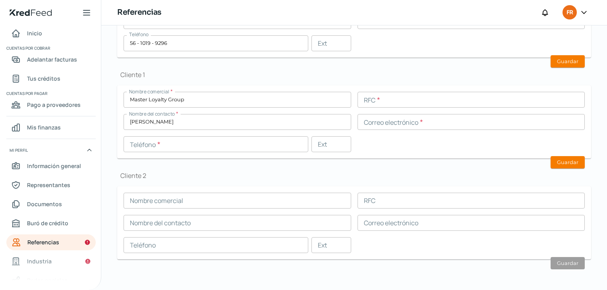
click at [389, 128] on input "text" at bounding box center [472, 122] width 228 height 16
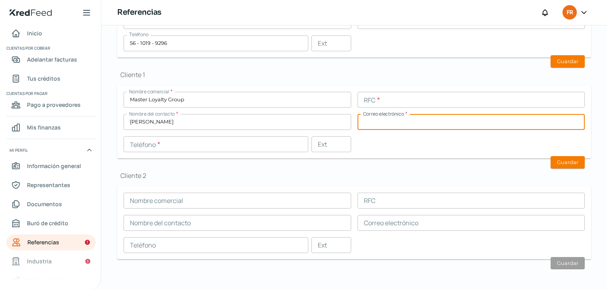
paste input "[EMAIL_ADDRESS][DOMAIN_NAME]"
type input "[EMAIL_ADDRESS][DOMAIN_NAME]"
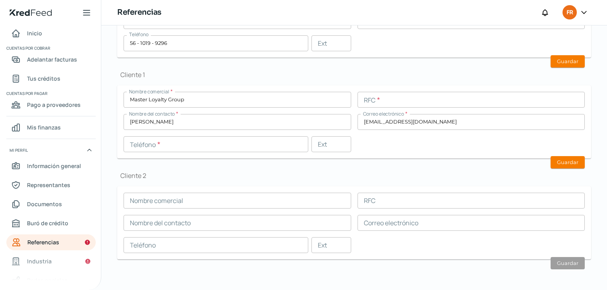
click at [372, 136] on div "Nombre comercial * Master Loyalty Group RFC * Nombre del contacto * [PERSON_NAM…" at bounding box center [355, 122] width 462 height 60
click at [375, 96] on input "text" at bounding box center [472, 100] width 228 height 16
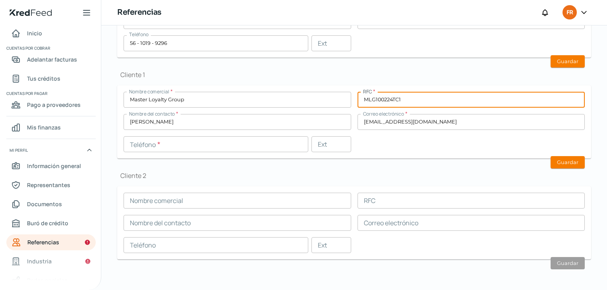
type input "MLG100224TC1"
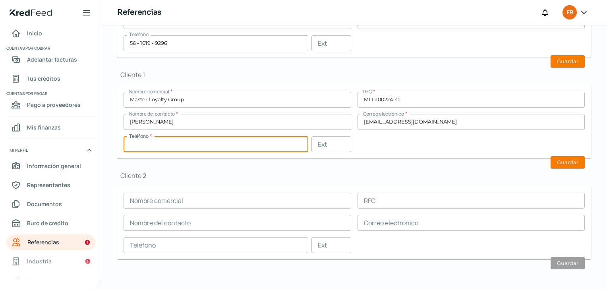
click at [196, 145] on input "text" at bounding box center [216, 144] width 185 height 16
paste input "55 - [DATE] - [DATE]"
type input "55 - [DATE] - [DATE]"
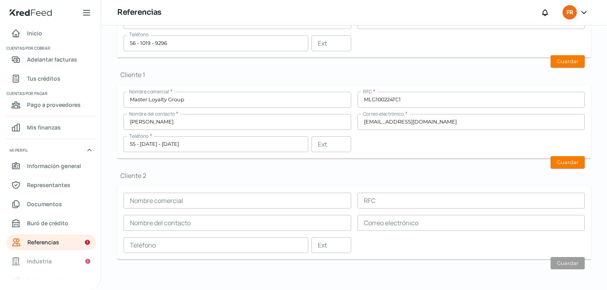
click at [229, 165] on div "Proveedor 1 Nombre comercial * Skydropx RFC * SHI171108R23 Nombre del contacto …" at bounding box center [354, 67] width 474 height 423
click at [161, 200] on input "text" at bounding box center [238, 201] width 228 height 16
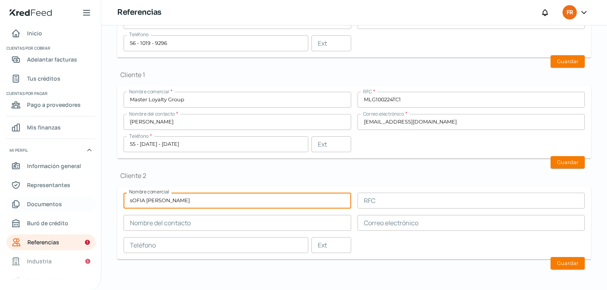
drag, startPoint x: 227, startPoint y: 201, endPoint x: 54, endPoint y: 200, distance: 172.9
click at [55, 200] on div "Inicio | KredFeed Inicio Cuentas por cobrar Adelantar facturas Tus créditos Cue…" at bounding box center [303, 145] width 607 height 290
type input "[PERSON_NAME]"
click at [372, 201] on input "text" at bounding box center [472, 201] width 228 height 16
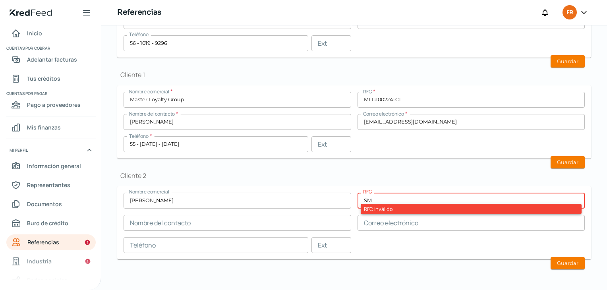
type input "S"
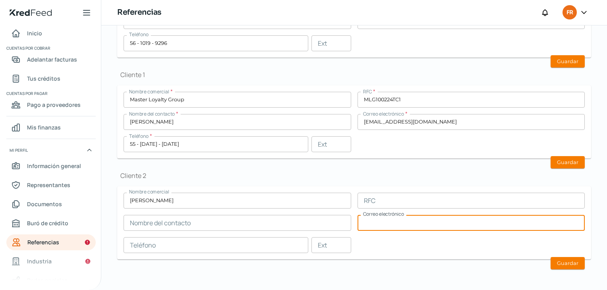
click at [388, 221] on input "text" at bounding box center [472, 223] width 228 height 16
type input "[EMAIL_ADDRESS][DOMAIN_NAME]"
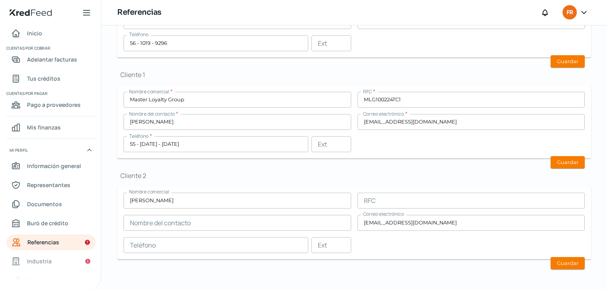
click at [384, 240] on div "Nombre comercial [PERSON_NAME] RFC Nombre del contacto Correo electrónico [EMAI…" at bounding box center [355, 223] width 462 height 60
click at [160, 223] on input "text" at bounding box center [238, 223] width 228 height 16
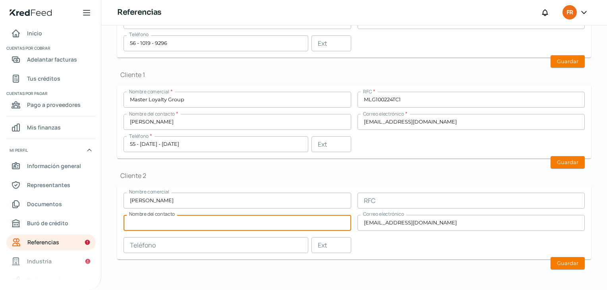
click at [239, 193] on input "[PERSON_NAME]" at bounding box center [238, 201] width 228 height 16
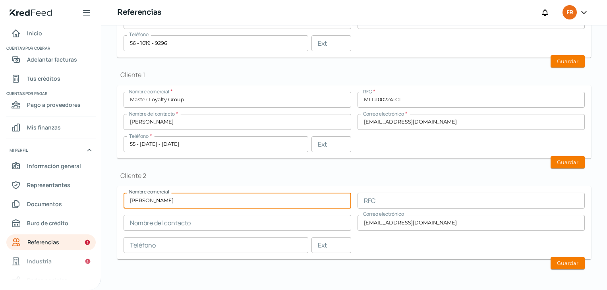
drag, startPoint x: 224, startPoint y: 202, endPoint x: 109, endPoint y: 197, distance: 115.4
click at [113, 198] on div "Falta información para realizar tu análisis Aquí Jueves, 28 [PERSON_NAME] 2025 …" at bounding box center [354, 32] width 506 height 518
click at [141, 220] on input "text" at bounding box center [238, 223] width 228 height 16
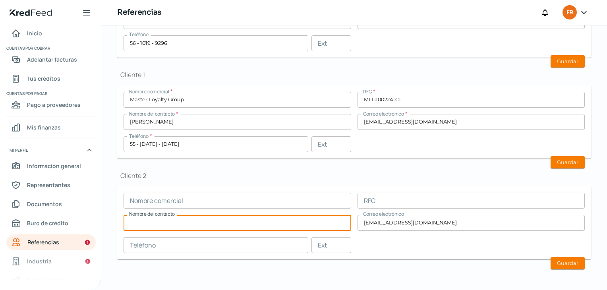
paste input "[PERSON_NAME]"
type input "[PERSON_NAME]"
click at [156, 196] on input "text" at bounding box center [238, 201] width 228 height 16
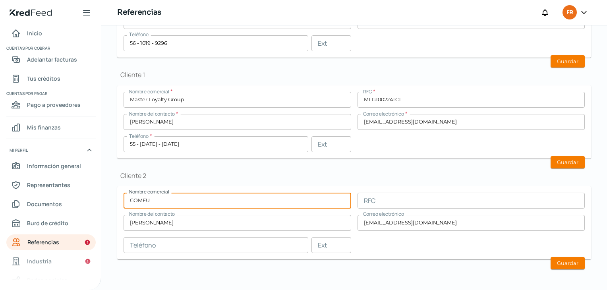
type input "COMFU"
click at [175, 182] on div "Cliente 2 Nombre comercial COMFU RFC Nombre del contacto [PERSON_NAME] Correo e…" at bounding box center [354, 215] width 474 height 88
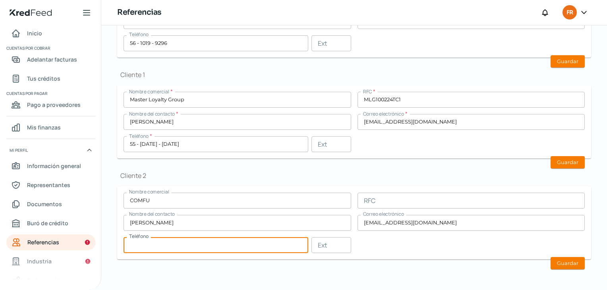
click at [165, 244] on input "text" at bounding box center [216, 245] width 185 height 16
paste input "3273 - 8382"
type input "55 - 3273 - 8382"
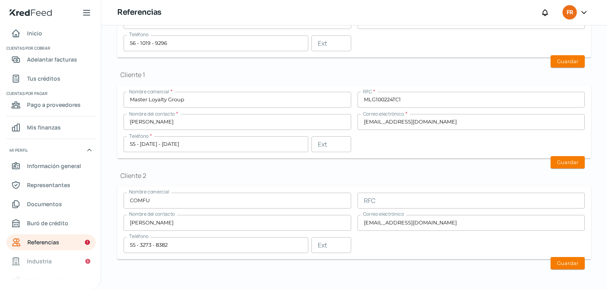
click at [202, 261] on div "Proveedor 1 Nombre comercial * Skydropx RFC * SHI171108R23 Nombre del contacto …" at bounding box center [354, 67] width 474 height 423
click at [571, 261] on button "Guardar" at bounding box center [568, 263] width 34 height 12
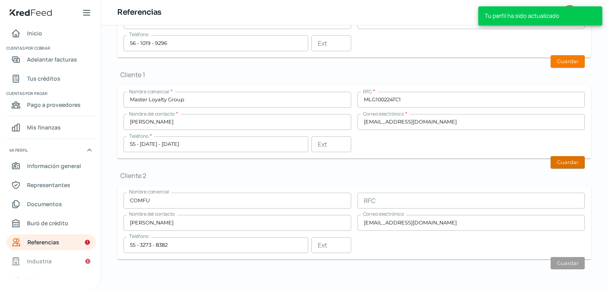
click at [566, 159] on button "Guardar" at bounding box center [568, 162] width 34 height 12
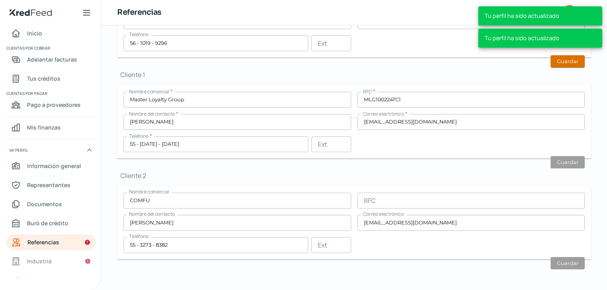
click at [564, 61] on button "Guardar" at bounding box center [568, 61] width 34 height 12
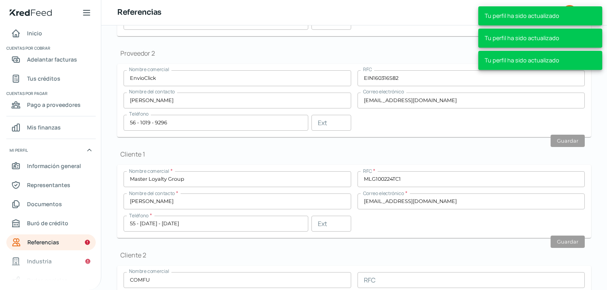
scroll to position [93, 0]
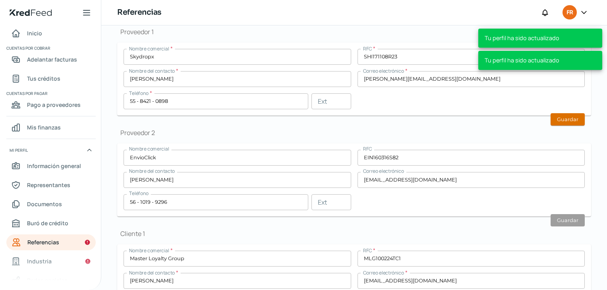
click at [557, 115] on button "Guardar" at bounding box center [568, 119] width 34 height 12
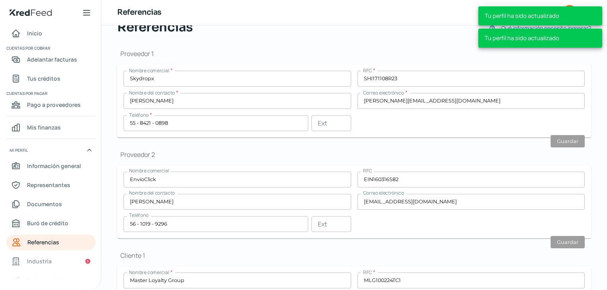
scroll to position [0, 0]
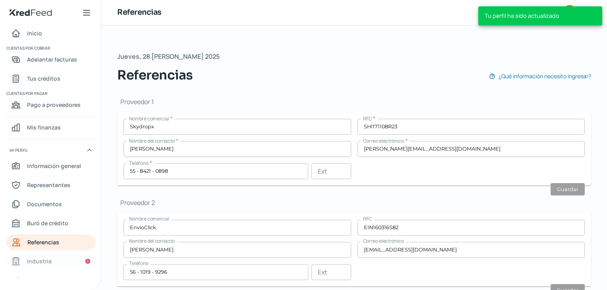
click at [47, 266] on link "Industria" at bounding box center [50, 262] width 89 height 16
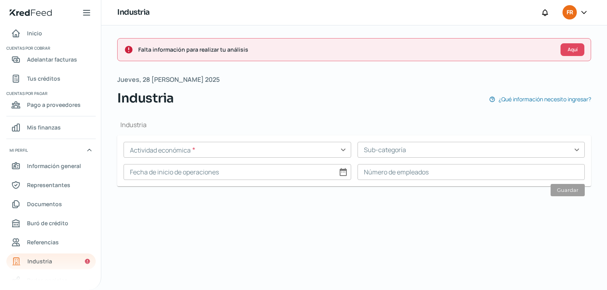
click at [342, 150] on input "text" at bounding box center [238, 150] width 228 height 16
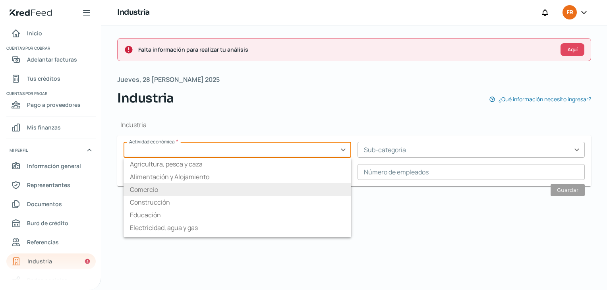
click at [154, 186] on li "Comercio" at bounding box center [238, 189] width 228 height 13
type input "Comercio"
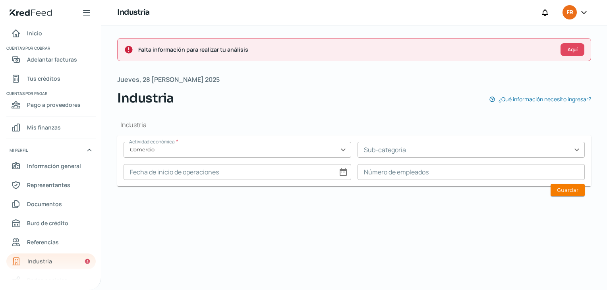
click at [435, 151] on input "text" at bounding box center [472, 150] width 228 height 16
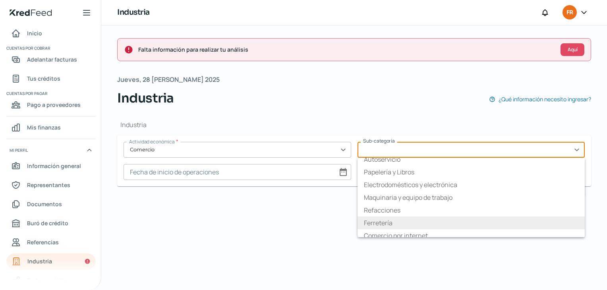
scroll to position [48, 0]
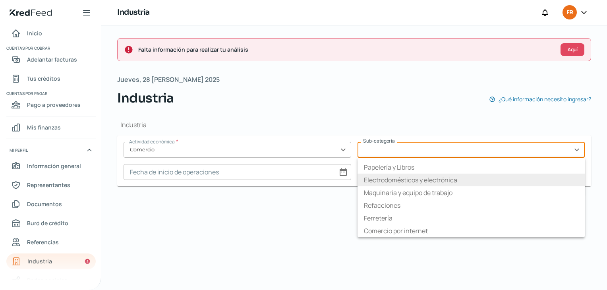
click at [423, 178] on li "Electrodomésticos y electrónica" at bounding box center [472, 180] width 228 height 13
type input "Electrodomésticos y electrónica"
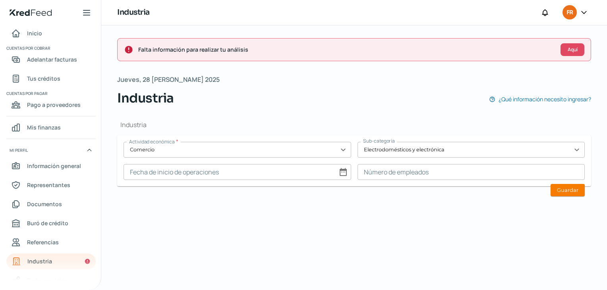
click at [342, 174] on input at bounding box center [238, 172] width 228 height 16
select select "7"
click at [332, 191] on select "1925 1926 1927 1928 1929 1930 1931 1932 1933 1934 1935 1936 1937 1938 1939 1940…" at bounding box center [331, 192] width 28 height 12
select select "2020"
click at [317, 186] on select "1925 1926 1927 1928 1929 1930 1931 1932 1933 1934 1935 1936 1937 1938 1939 1940…" at bounding box center [331, 192] width 28 height 12
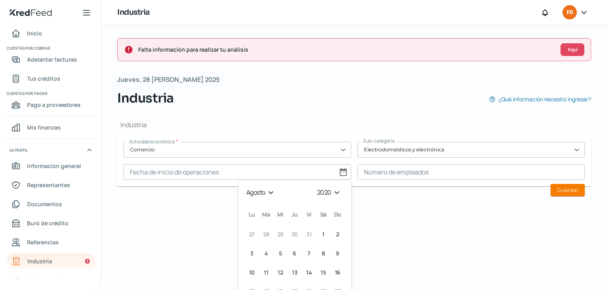
click at [268, 191] on select "enero febrero marzo abril mayo junio julio agosto septiembre octubre noviembre …" at bounding box center [261, 192] width 33 height 12
select select "11"
click at [245, 186] on select "enero febrero marzo abril mayo junio julio agosto septiembre octubre noviembre …" at bounding box center [261, 192] width 33 height 12
click at [250, 252] on span "7" at bounding box center [251, 254] width 3 height 10
type input "[DATE]"
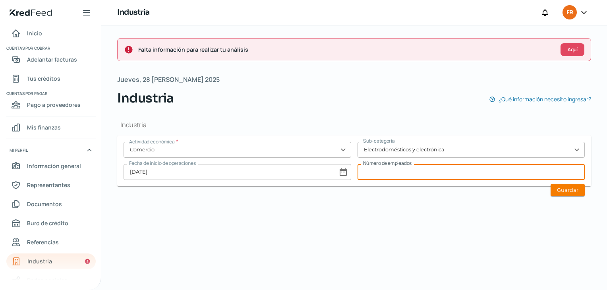
click at [466, 169] on input at bounding box center [472, 172] width 228 height 16
type input "10"
click at [460, 189] on div "Industria Actividad económica * Comercio expand_more Sub-categoría Electrodomés…" at bounding box center [354, 157] width 474 height 98
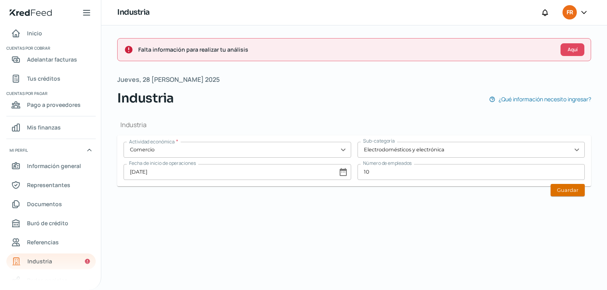
click at [574, 188] on button "Guardar" at bounding box center [568, 190] width 34 height 12
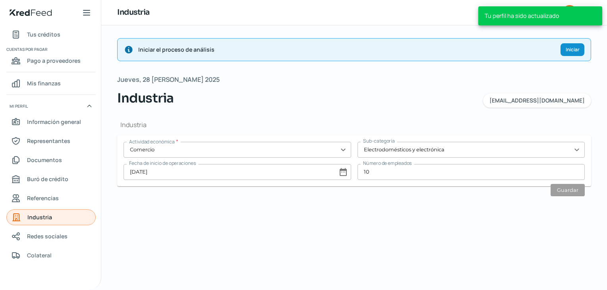
scroll to position [46, 0]
click at [45, 234] on span "Redes sociales" at bounding box center [47, 235] width 41 height 10
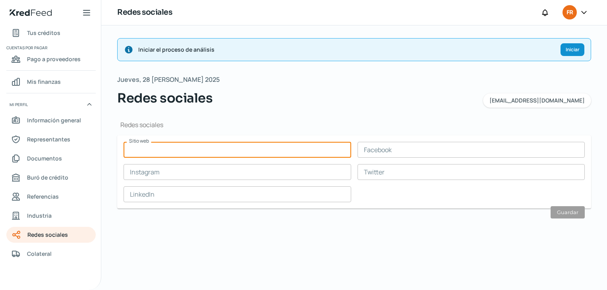
click at [159, 149] on input "text" at bounding box center [238, 150] width 228 height 16
click at [186, 120] on h1 "Redes sociales" at bounding box center [354, 124] width 474 height 9
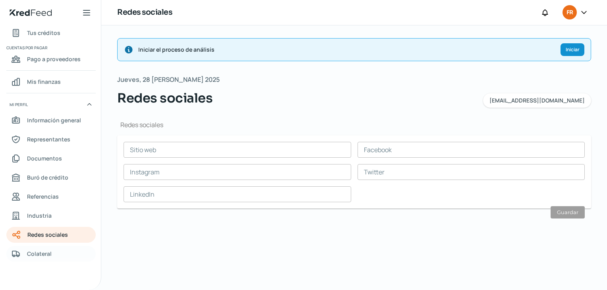
click at [45, 253] on span "Colateral" at bounding box center [39, 254] width 25 height 10
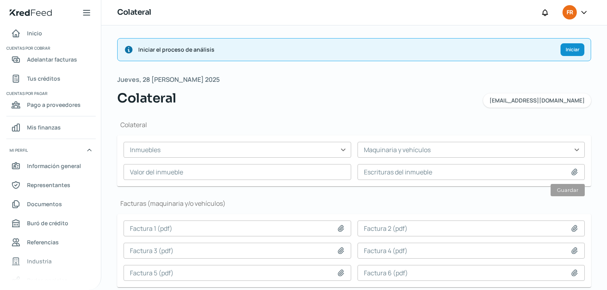
scroll to position [0, 3]
click at [40, 124] on span "Mis finanzas" at bounding box center [44, 127] width 34 height 10
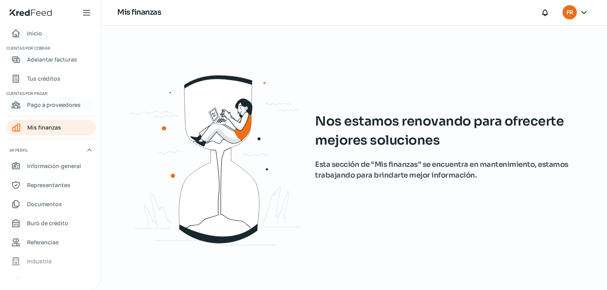
click at [43, 104] on span "Pago a proveedores" at bounding box center [54, 105] width 54 height 10
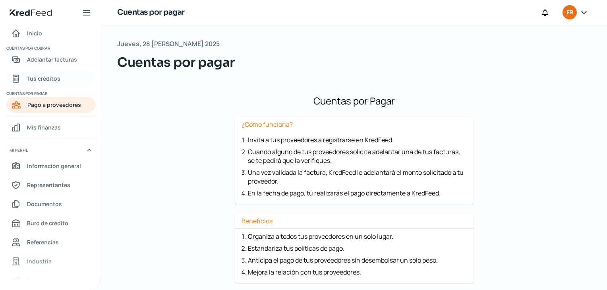
click at [46, 78] on span "Tus créditos" at bounding box center [43, 79] width 33 height 10
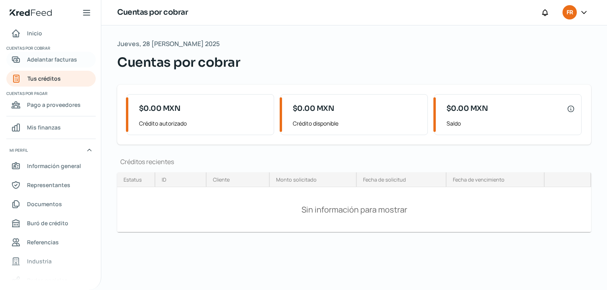
click at [39, 63] on span "Adelantar facturas" at bounding box center [52, 59] width 50 height 10
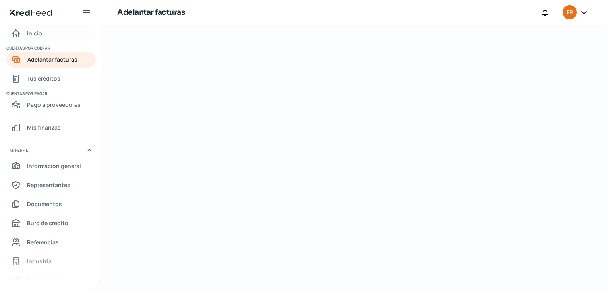
click at [32, 32] on span "Inicio" at bounding box center [34, 33] width 15 height 10
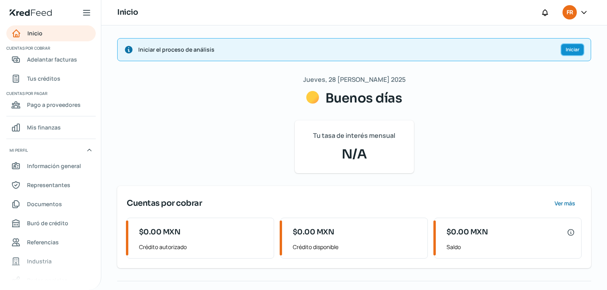
click at [575, 48] on span "Iniciar" at bounding box center [573, 49] width 14 height 5
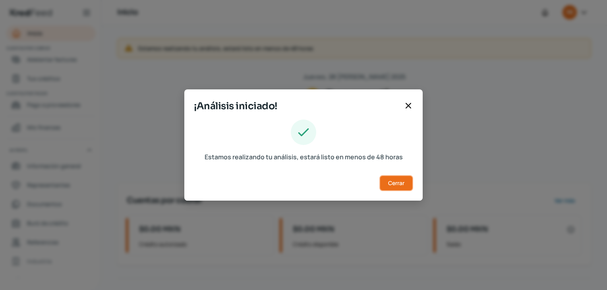
click at [399, 182] on span "Cerrar" at bounding box center [396, 183] width 16 height 6
